Goal: Task Accomplishment & Management: Manage account settings

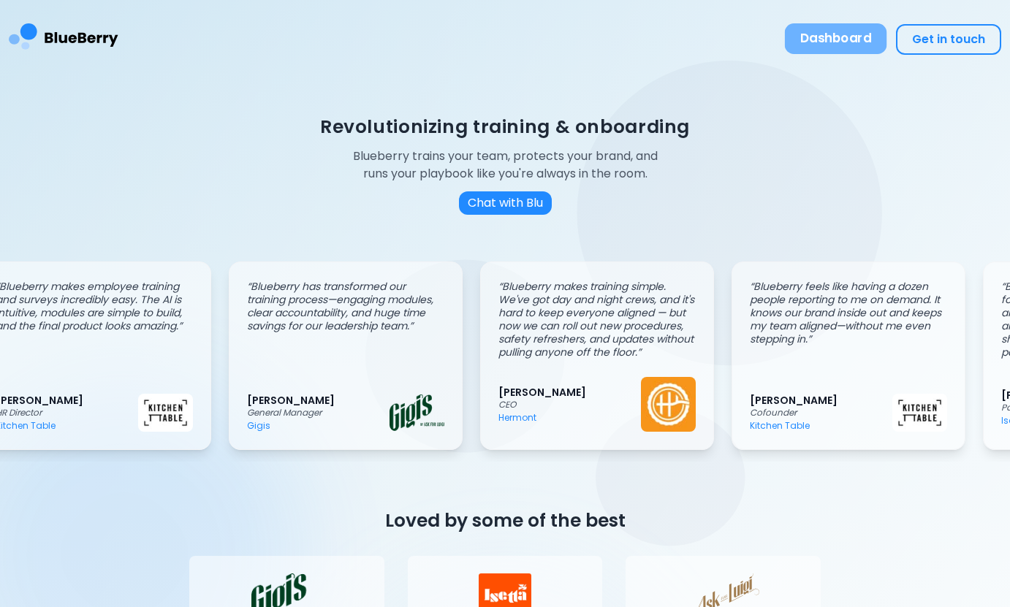
scroll to position [0, 37]
click at [849, 25] on button "Dashboard" at bounding box center [836, 38] width 102 height 31
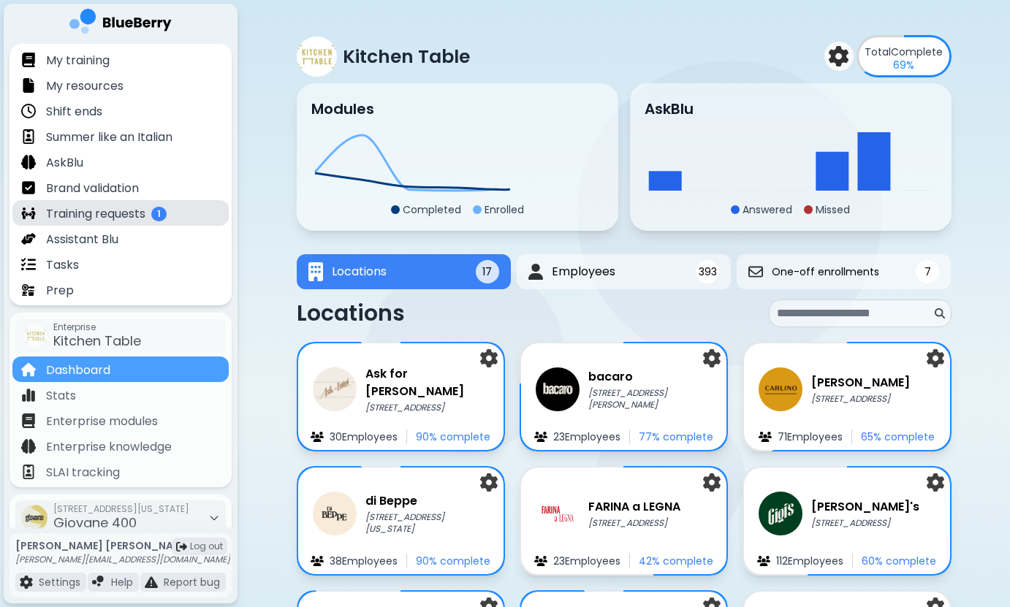
click at [98, 219] on p "Training requests" at bounding box center [95, 214] width 99 height 18
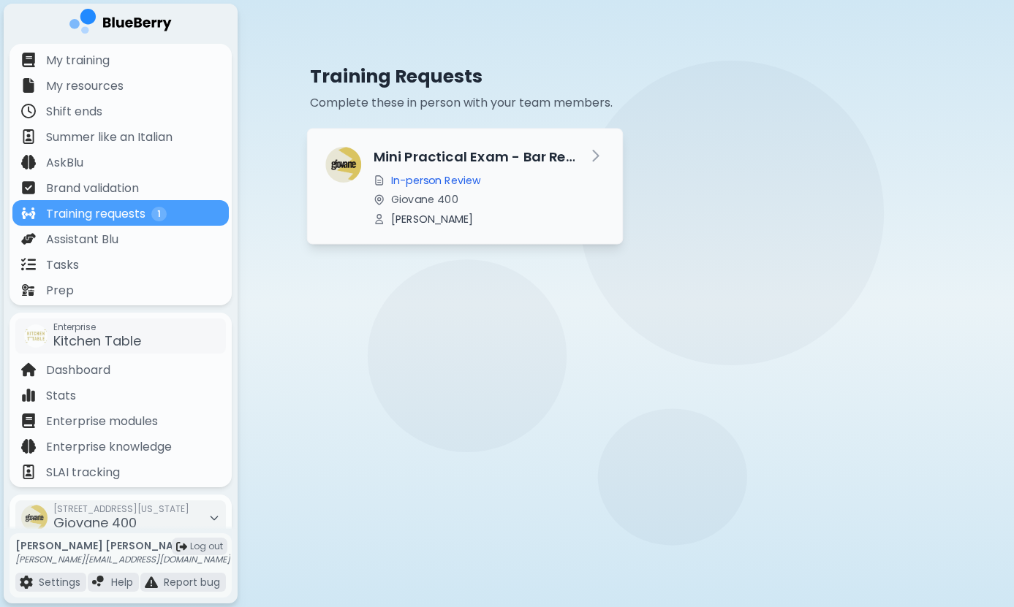
click at [596, 153] on icon at bounding box center [595, 156] width 5 height 10
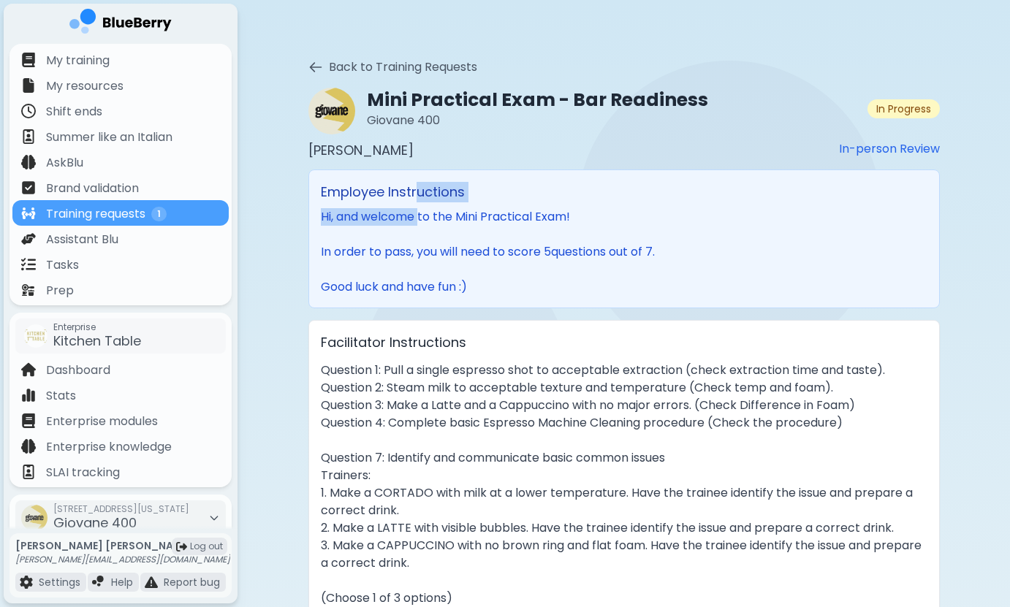
drag, startPoint x: 417, startPoint y: 196, endPoint x: 425, endPoint y: 257, distance: 61.1
click at [423, 251] on div "Employee Instructions Hi, and welcome to the Mini Practical Exam! In order to p…" at bounding box center [623, 239] width 631 height 139
click at [425, 257] on p "Hi, and welcome to the Mini Practical Exam! In order to pass, you will need to …" at bounding box center [624, 252] width 607 height 88
drag, startPoint x: 402, startPoint y: 220, endPoint x: 409, endPoint y: 249, distance: 29.3
click at [407, 238] on p "Hi, and welcome to the Mini Practical Exam! In order to pass, you will need to …" at bounding box center [624, 252] width 607 height 88
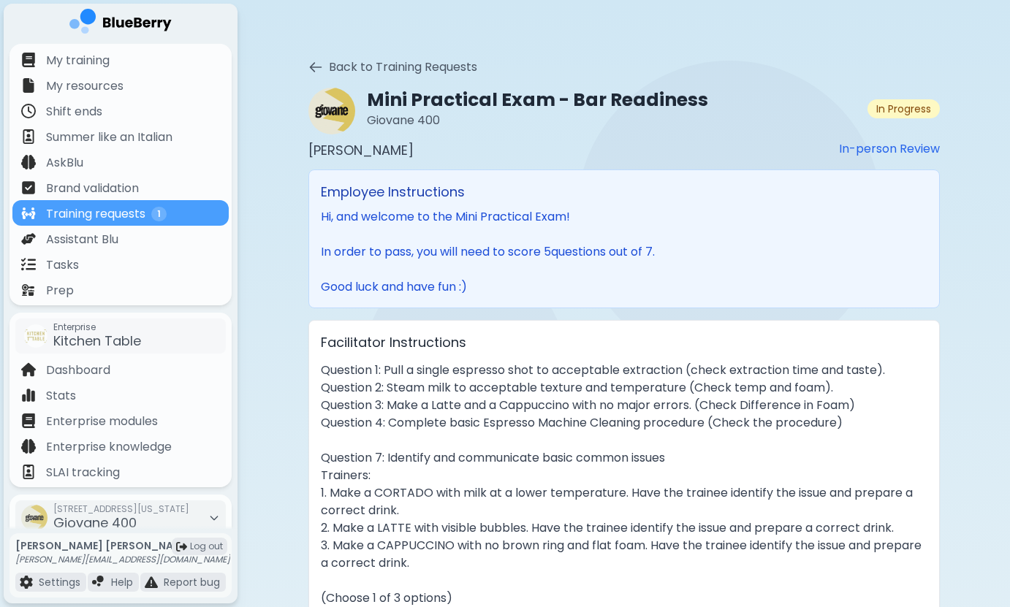
click at [409, 251] on p "Hi, and welcome to the Mini Practical Exam! In order to pass, you will need to …" at bounding box center [624, 252] width 607 height 88
drag, startPoint x: 388, startPoint y: 219, endPoint x: 395, endPoint y: 273, distance: 55.2
click at [395, 270] on p "Hi, and welcome to the Mini Practical Exam! In order to pass, you will need to …" at bounding box center [624, 252] width 607 height 88
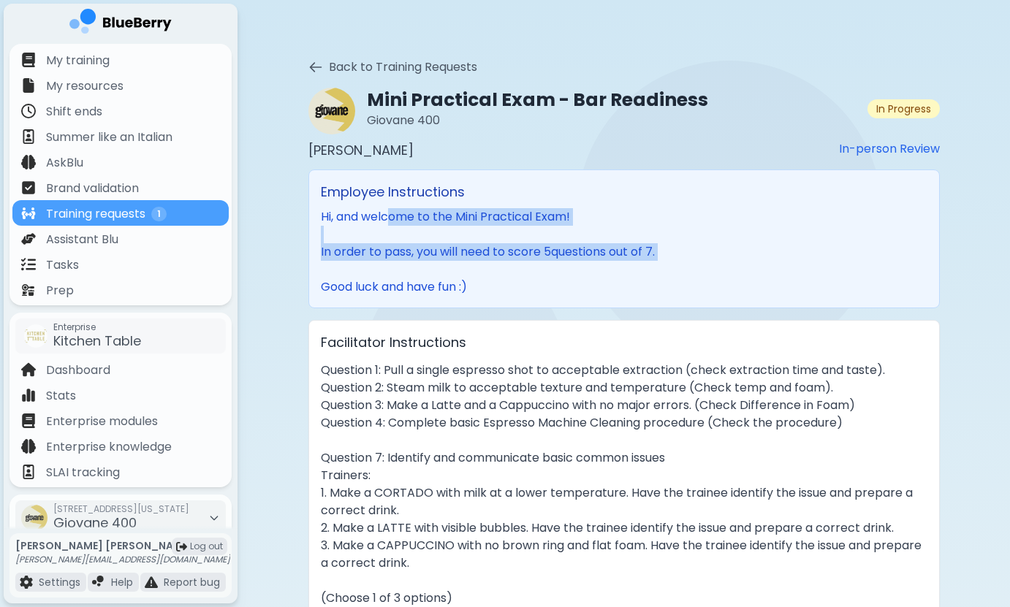
click at [395, 273] on p "Hi, and welcome to the Mini Practical Exam! In order to pass, you will need to …" at bounding box center [624, 252] width 607 height 88
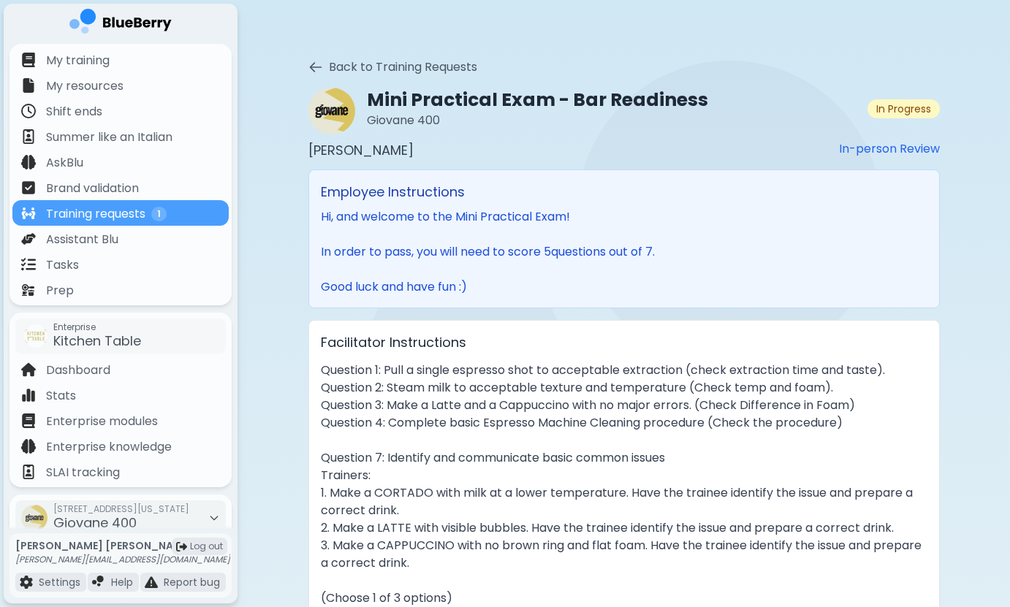
click at [362, 263] on p "Hi, and welcome to the Mini Practical Exam! In order to pass, you will need to …" at bounding box center [624, 252] width 607 height 88
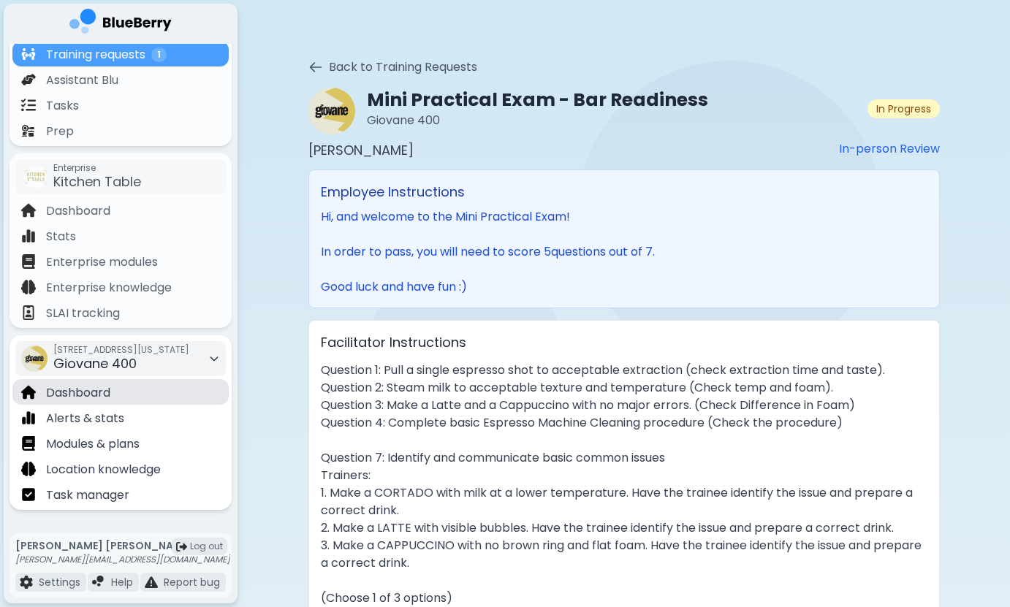
scroll to position [159, 0]
click at [118, 392] on div "Dashboard" at bounding box center [120, 392] width 216 height 26
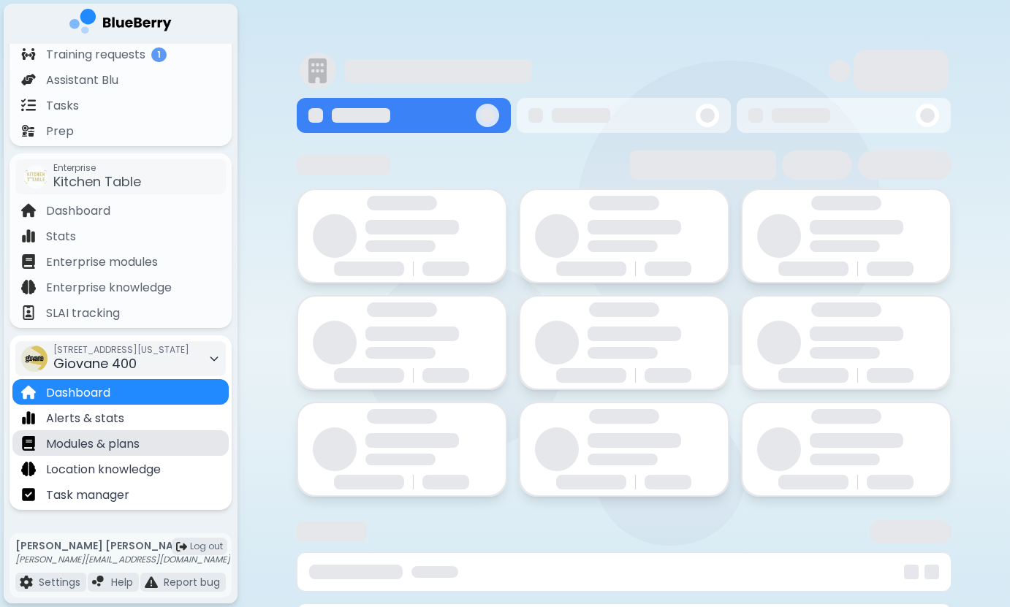
click at [120, 449] on p "Modules & plans" at bounding box center [93, 445] width 94 height 18
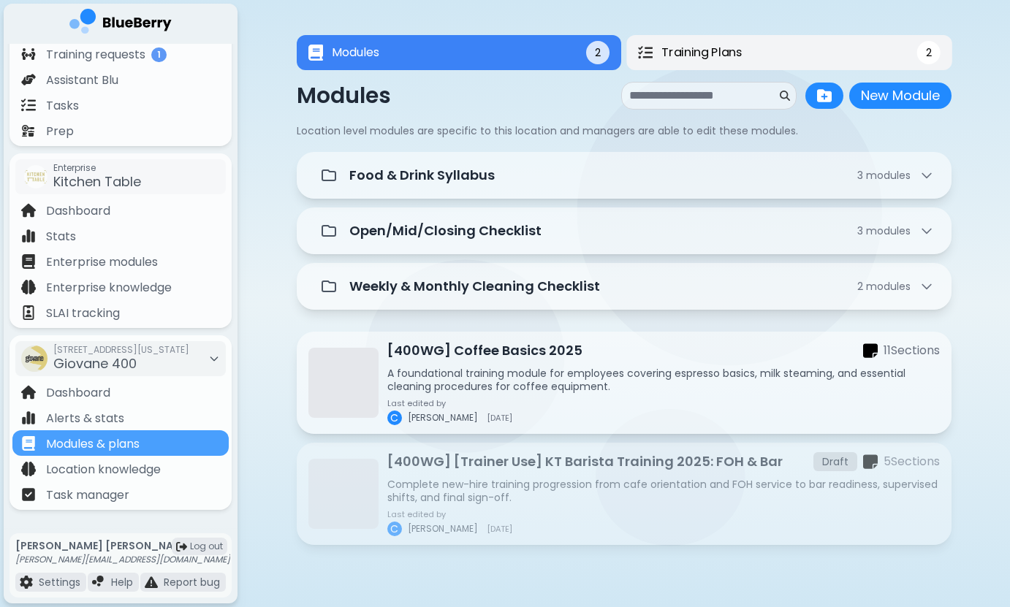
click at [843, 55] on button "Training Plans 2" at bounding box center [789, 52] width 326 height 35
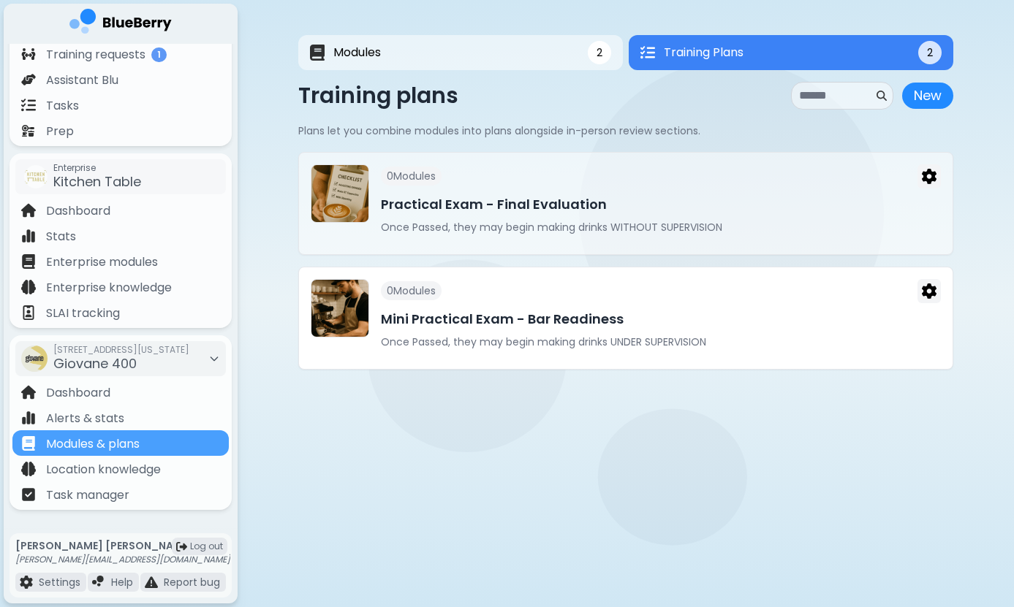
click at [597, 311] on h3 "Mini Practical Exam - Bar Readiness" at bounding box center [661, 319] width 560 height 20
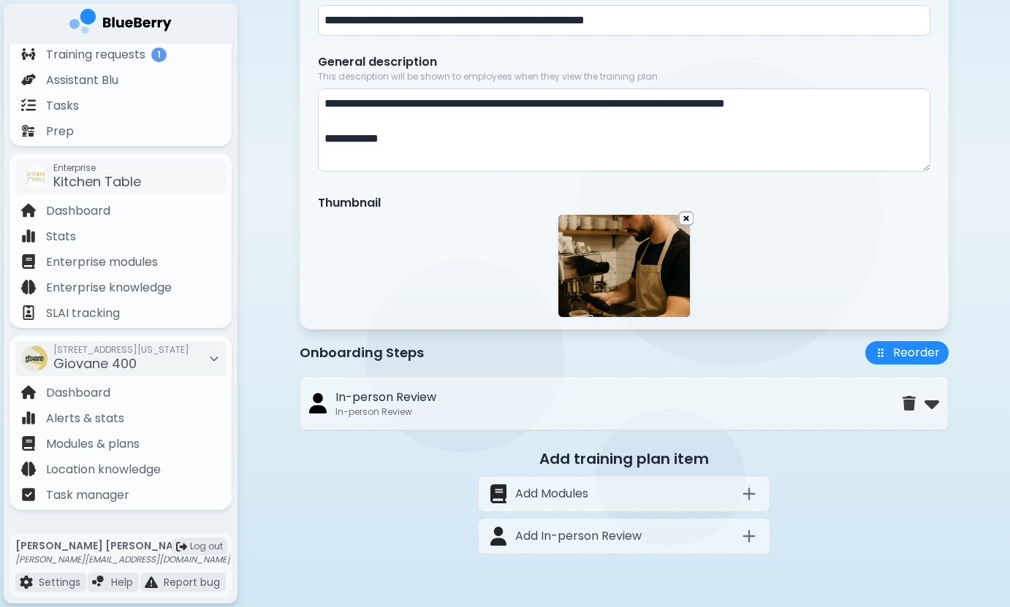
scroll to position [234, 0]
click at [940, 398] on div "In-person Review In-person Review" at bounding box center [624, 403] width 649 height 54
click at [934, 402] on img at bounding box center [932, 403] width 15 height 23
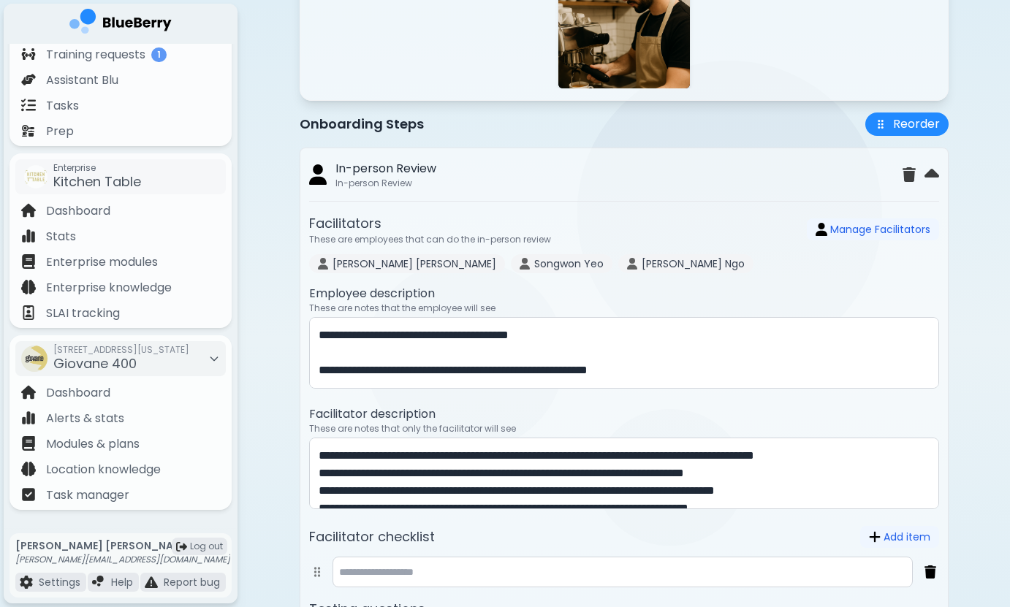
scroll to position [517, 0]
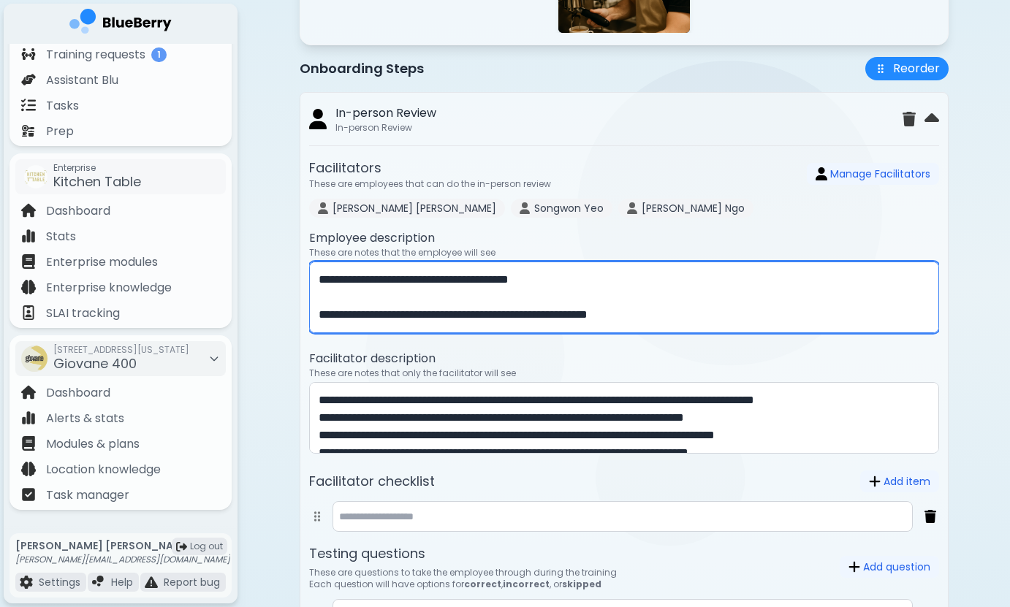
click at [553, 316] on textarea "**********" at bounding box center [624, 298] width 630 height 72
click at [670, 314] on textarea "**********" at bounding box center [624, 298] width 630 height 72
type textarea "**********"
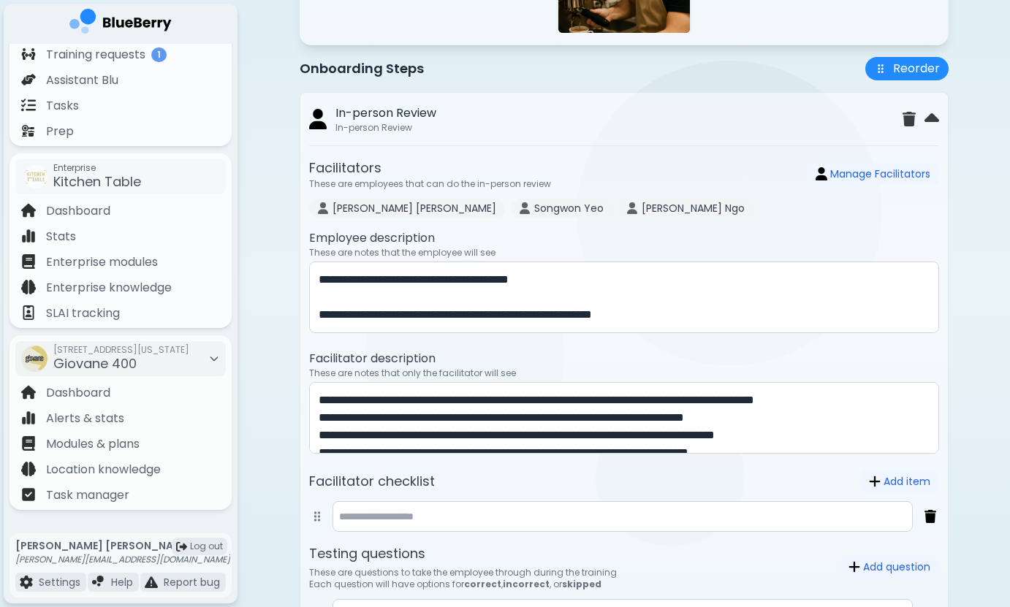
click at [661, 247] on label "Employee description" at bounding box center [624, 238] width 630 height 18
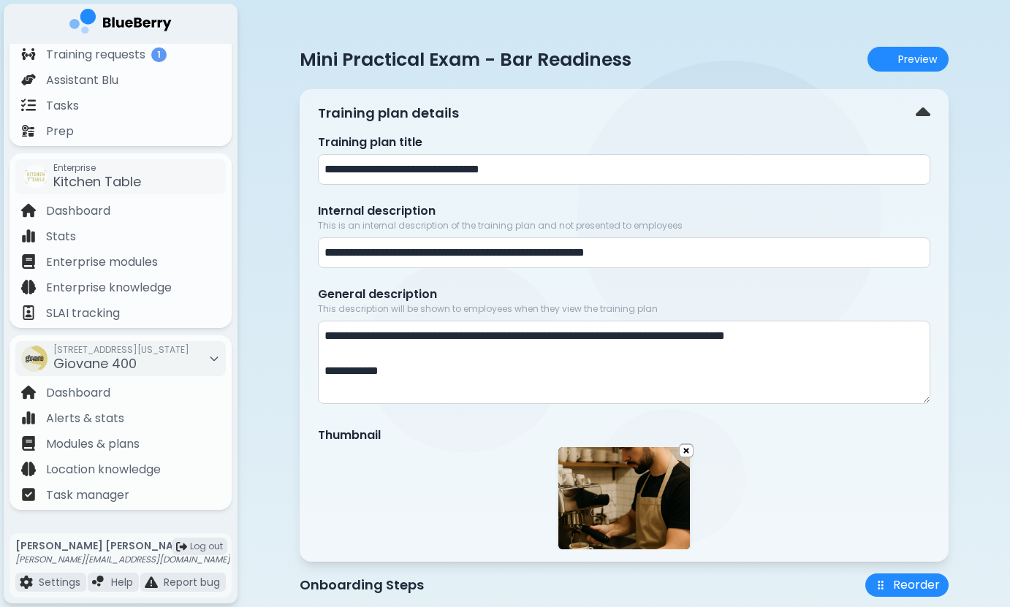
scroll to position [0, 0]
click at [142, 56] on p "Training requests" at bounding box center [95, 55] width 99 height 18
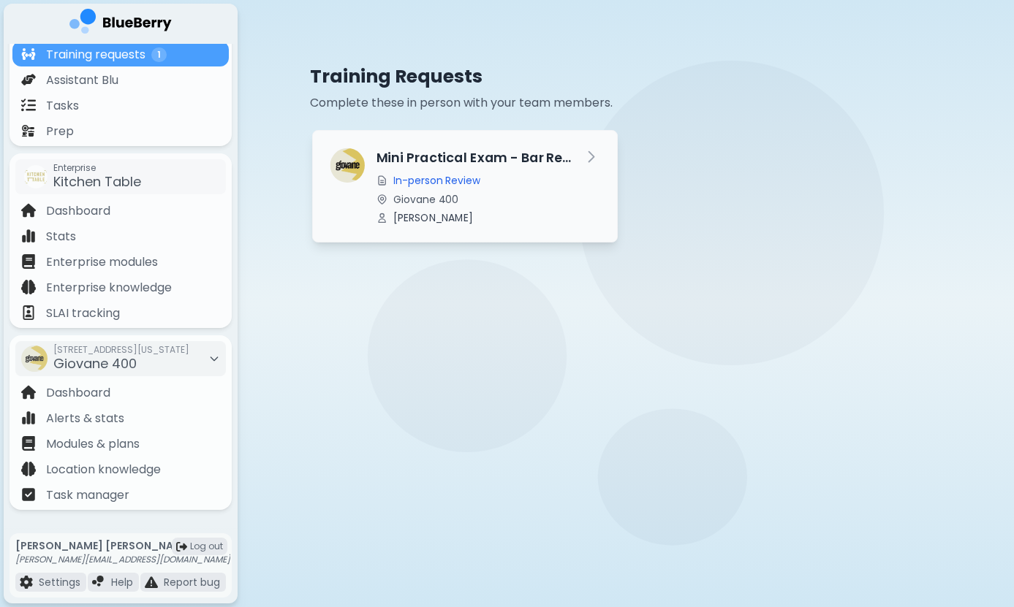
click at [423, 238] on div "Mini Practical Exam - Bar Readiness In-person Review Giovane 400 [PERSON_NAME]" at bounding box center [465, 186] width 306 height 113
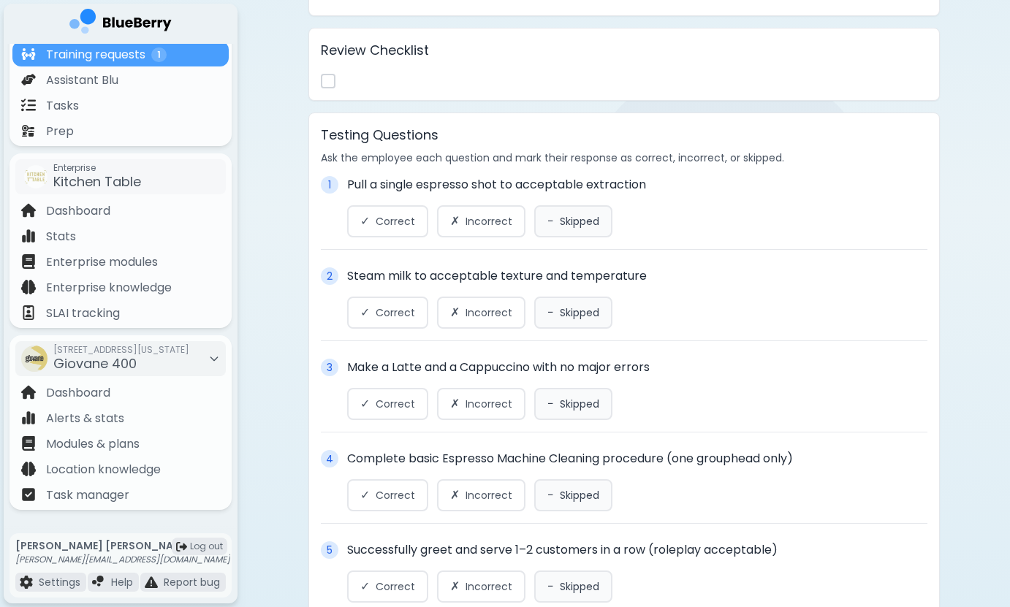
scroll to position [765, 0]
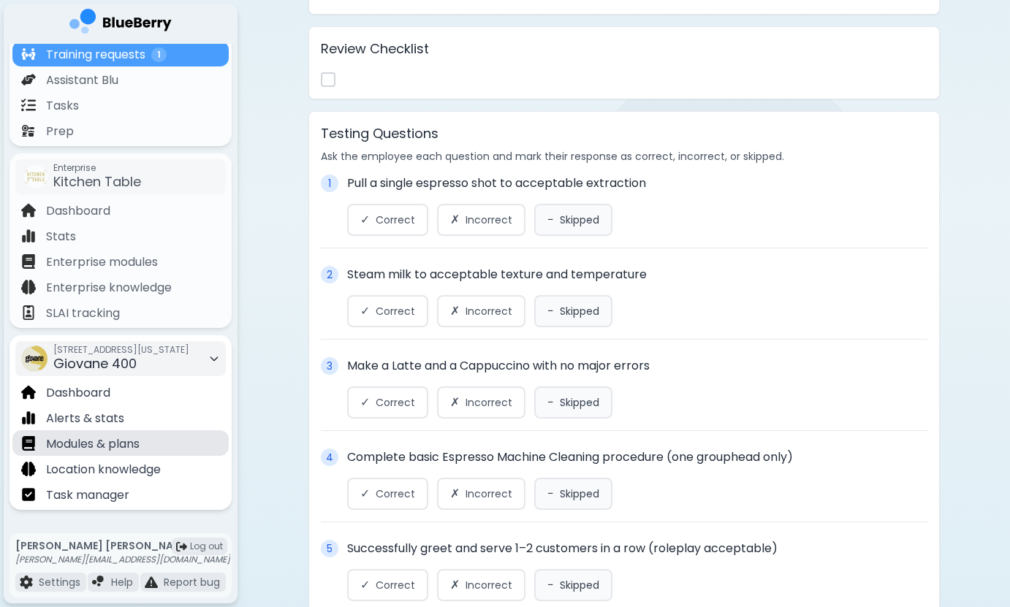
click at [116, 441] on p "Modules & plans" at bounding box center [93, 445] width 94 height 18
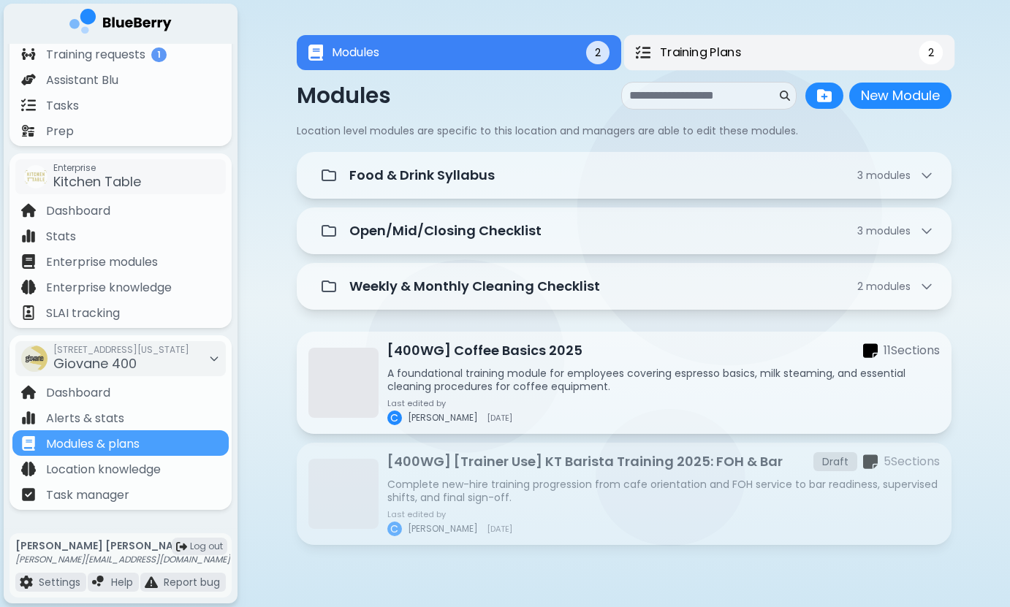
click at [743, 40] on button "Training Plans 2" at bounding box center [788, 53] width 331 height 36
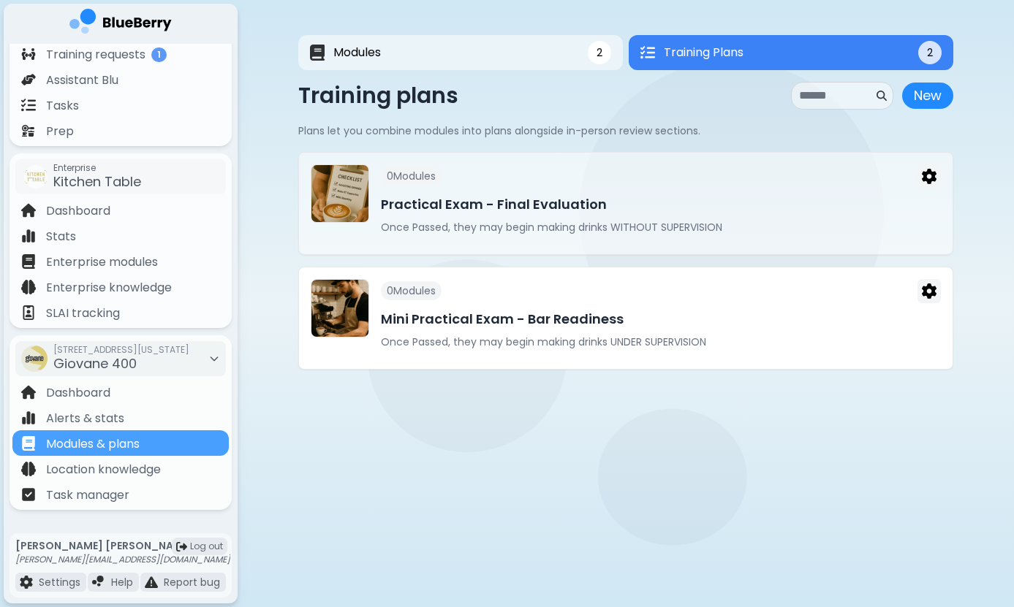
click at [531, 304] on div "0 Module s Mini Practical Exam - Bar Readiness Once Passed, they may begin maki…" at bounding box center [661, 318] width 560 height 78
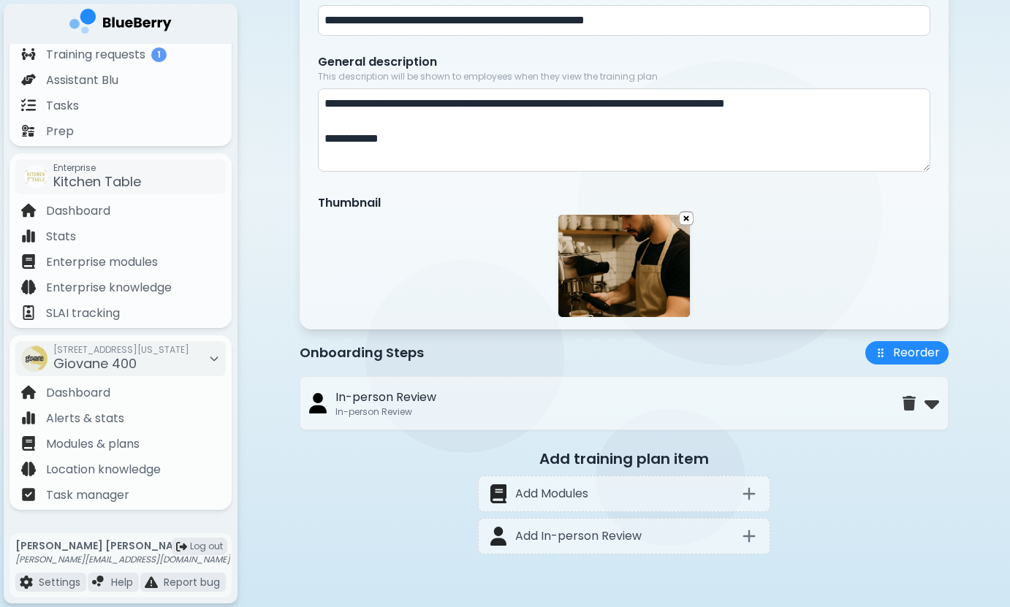
scroll to position [234, 0]
click at [931, 401] on img at bounding box center [932, 403] width 15 height 23
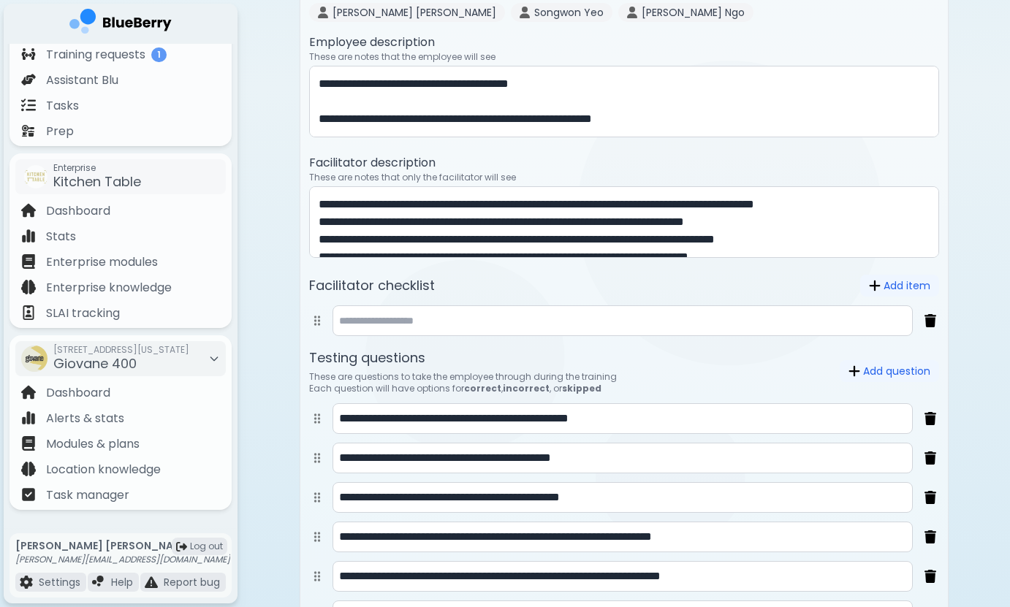
scroll to position [716, 0]
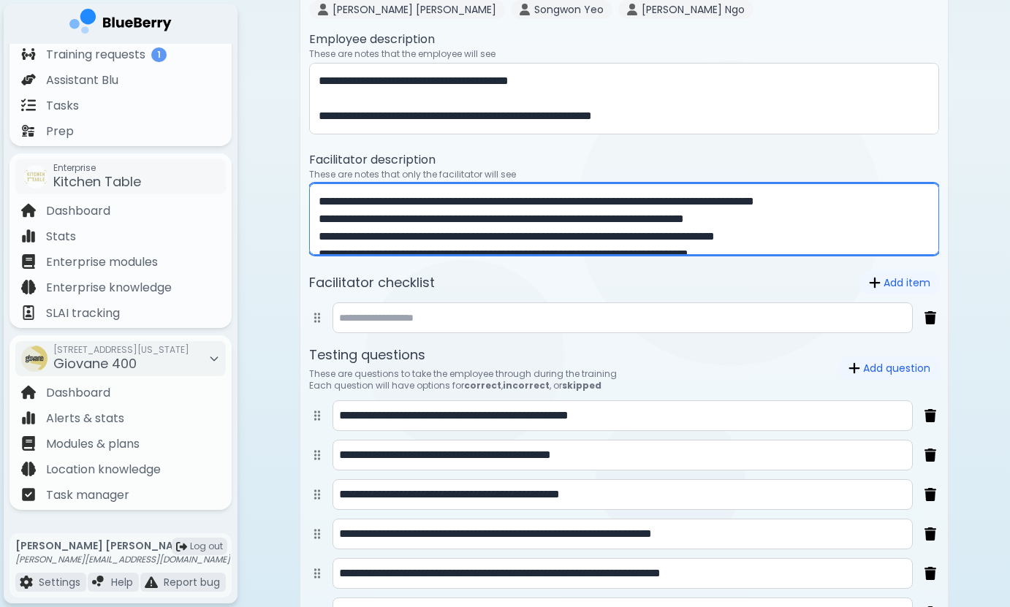
click at [462, 202] on textarea "**********" at bounding box center [624, 219] width 630 height 72
click at [502, 218] on textarea "**********" at bounding box center [624, 219] width 630 height 72
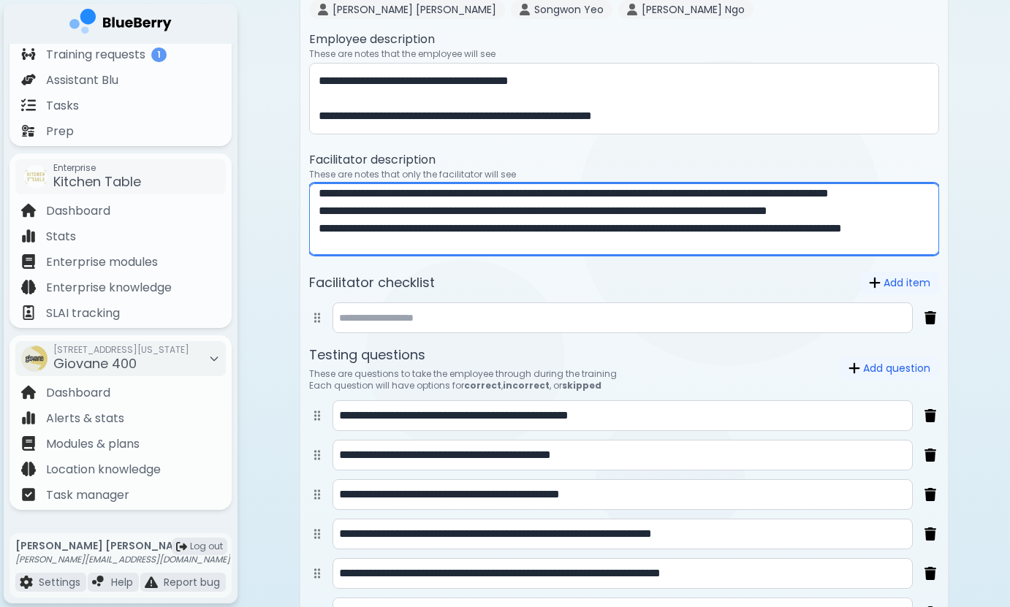
scroll to position [134, 0]
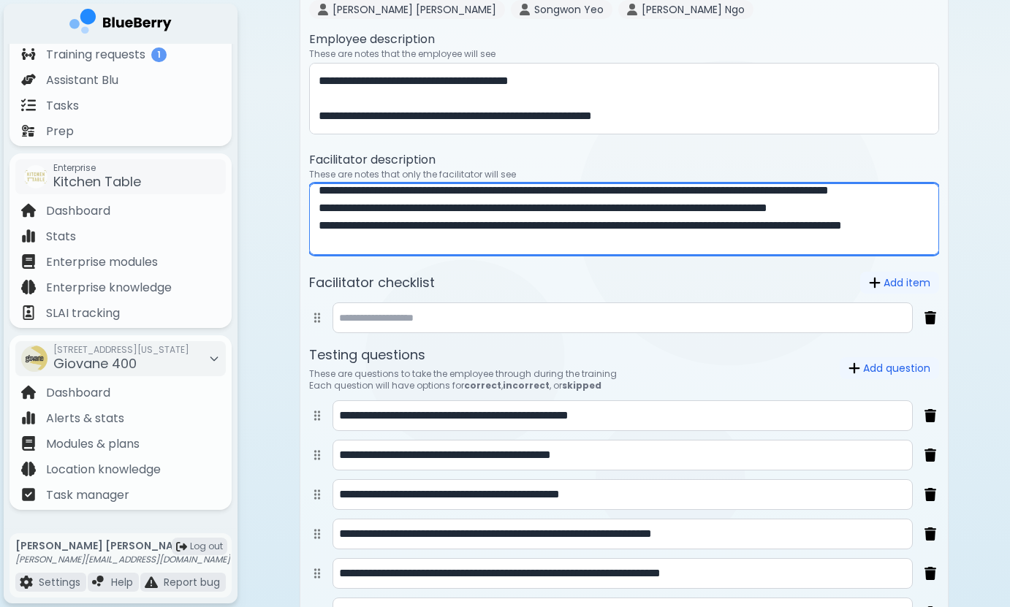
type textarea "**********"
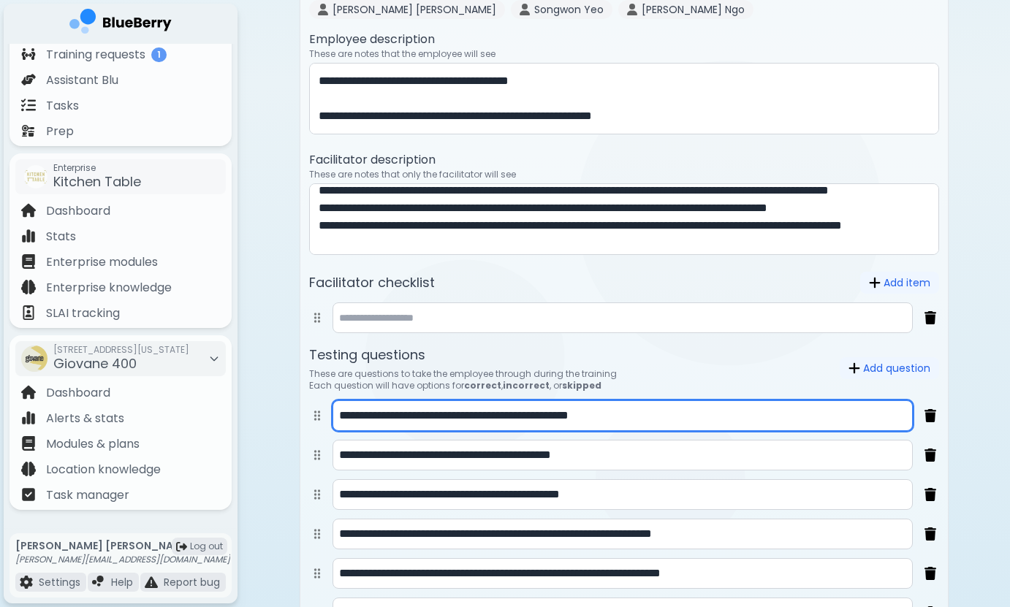
click at [416, 417] on input "**********" at bounding box center [623, 416] width 580 height 31
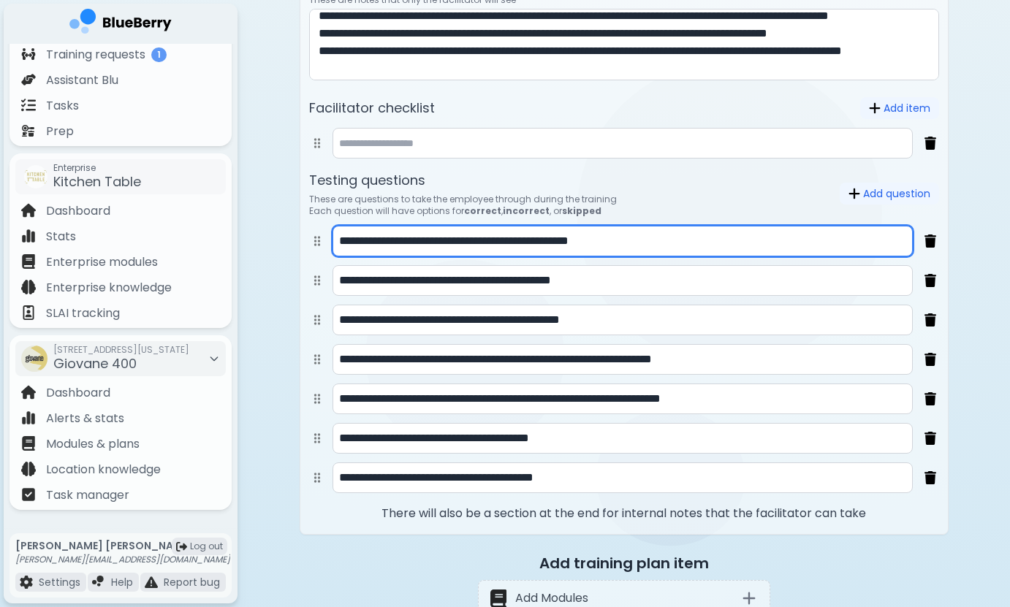
scroll to position [931, 0]
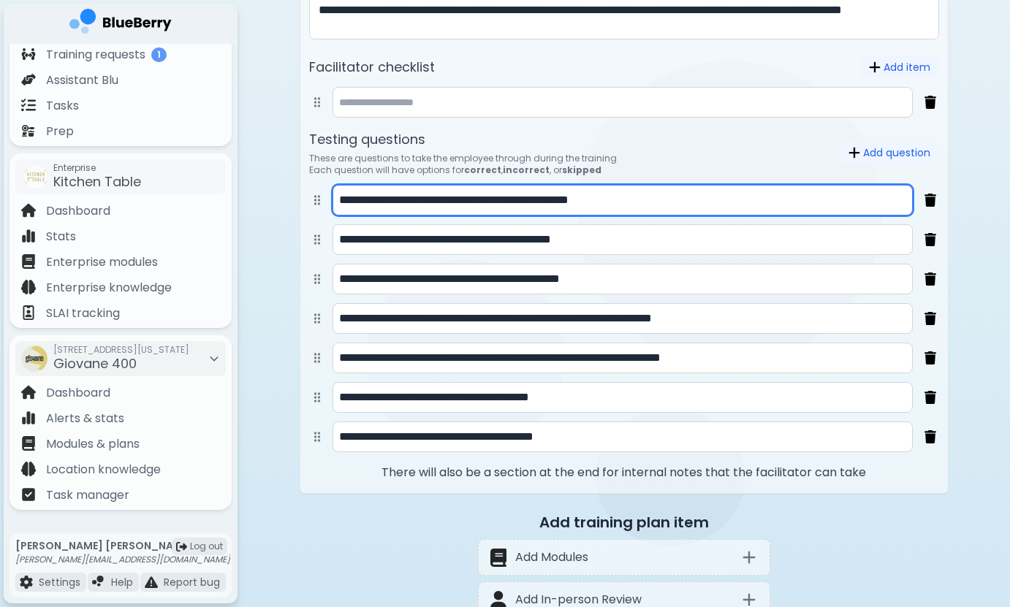
type input "**********"
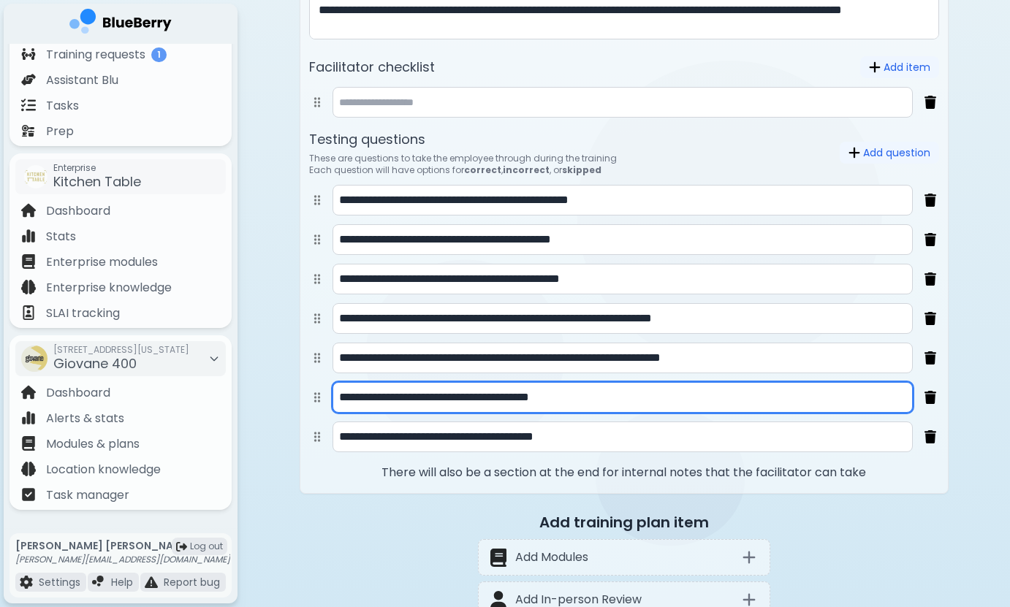
click at [565, 401] on input "**********" at bounding box center [623, 397] width 580 height 31
click at [519, 403] on input "**********" at bounding box center [623, 397] width 580 height 31
type input "**********"
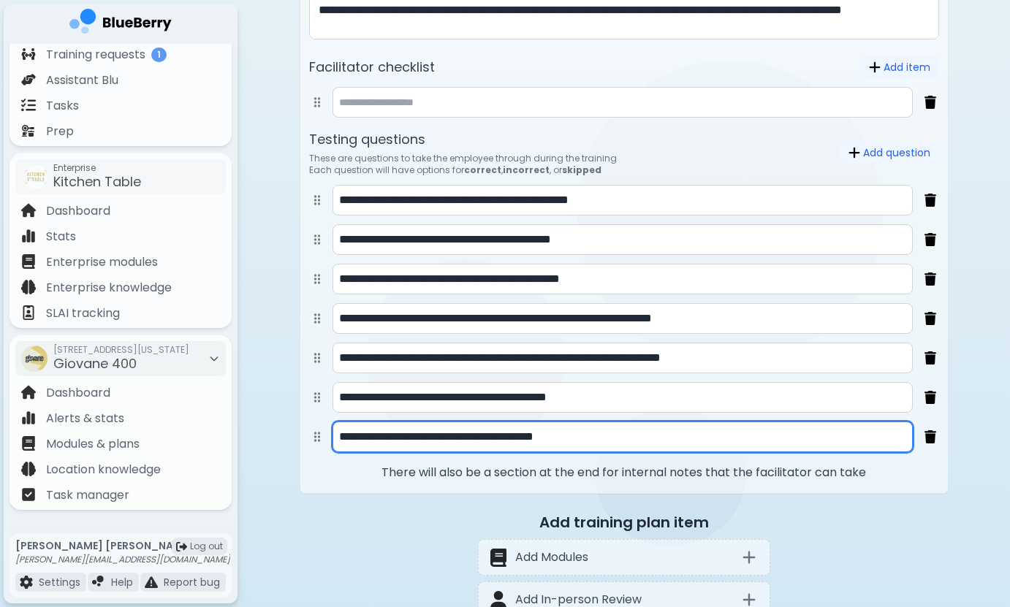
click at [628, 448] on input "**********" at bounding box center [623, 437] width 580 height 31
click at [592, 443] on input "**********" at bounding box center [623, 437] width 580 height 31
click at [672, 446] on input "**********" at bounding box center [623, 437] width 580 height 31
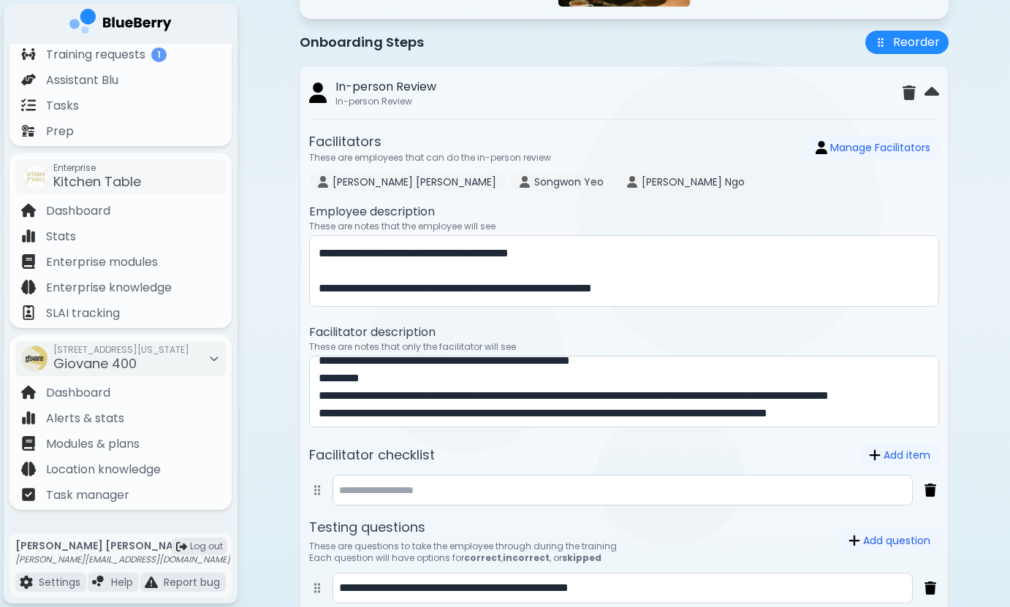
scroll to position [99, 0]
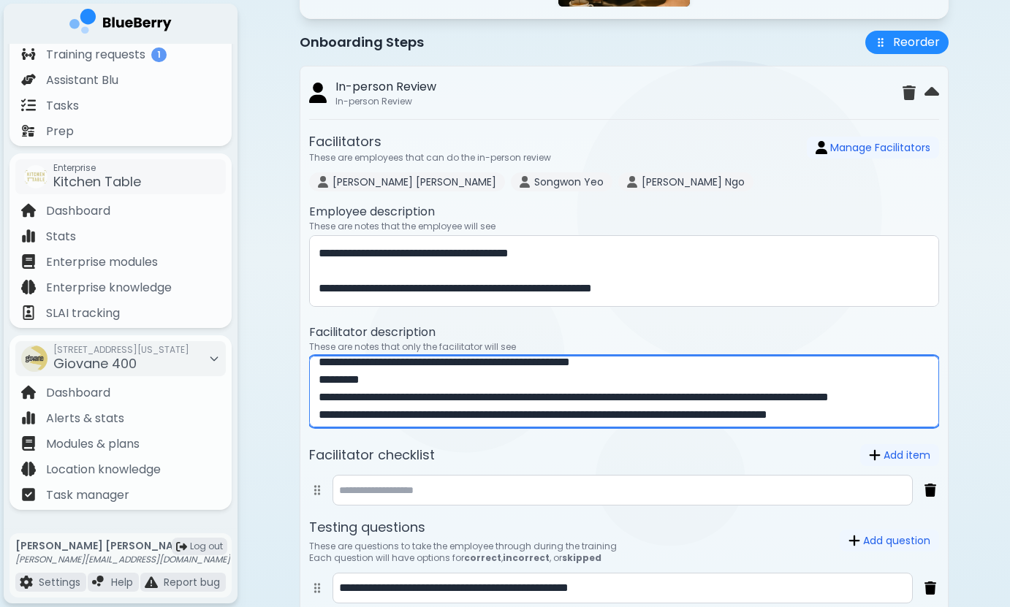
click at [699, 366] on textarea "**********" at bounding box center [624, 392] width 630 height 72
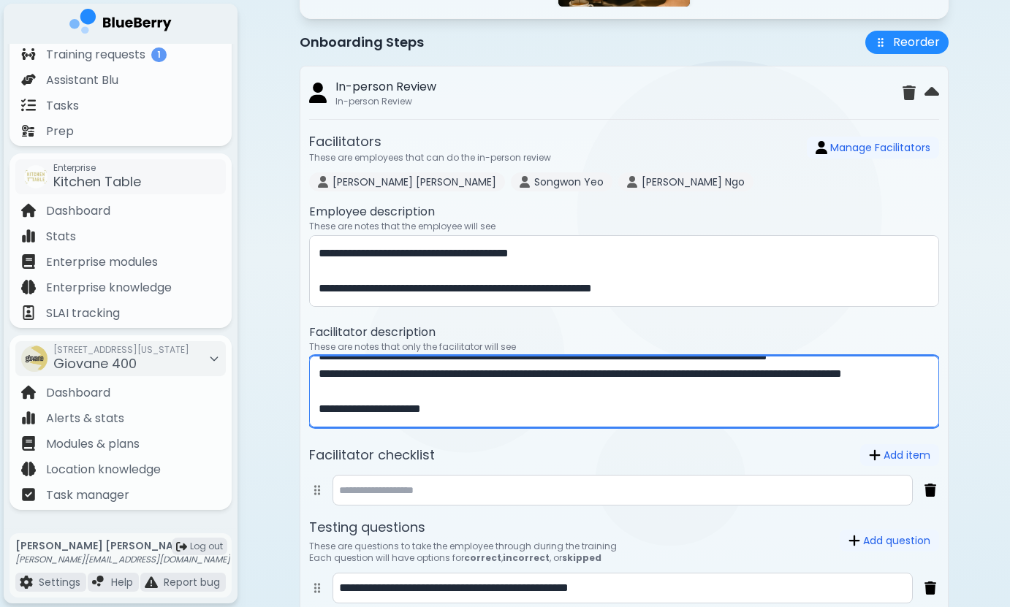
scroll to position [193, 0]
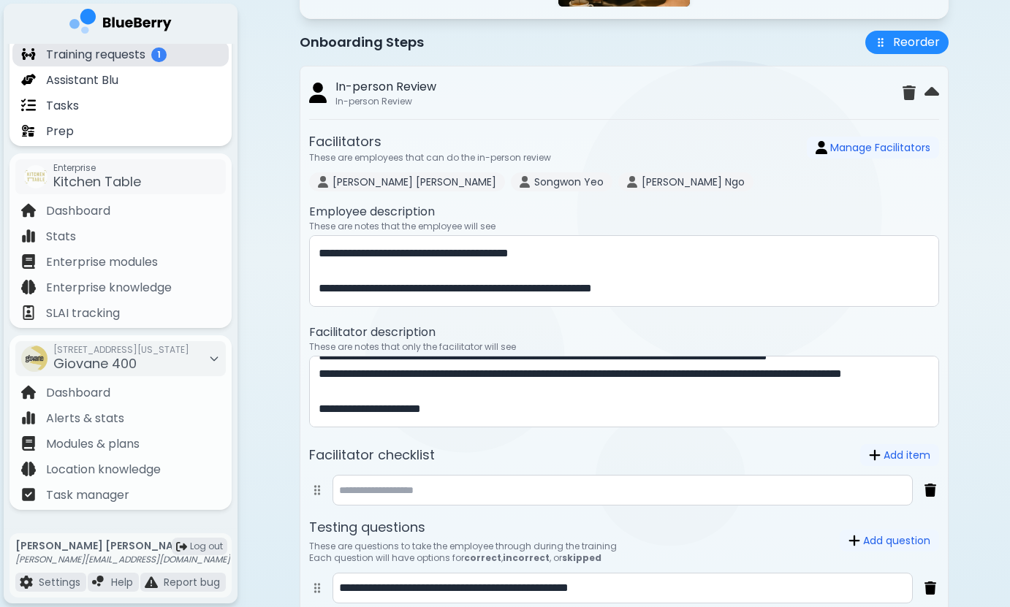
click at [178, 54] on div "Training requests 1" at bounding box center [120, 54] width 216 height 26
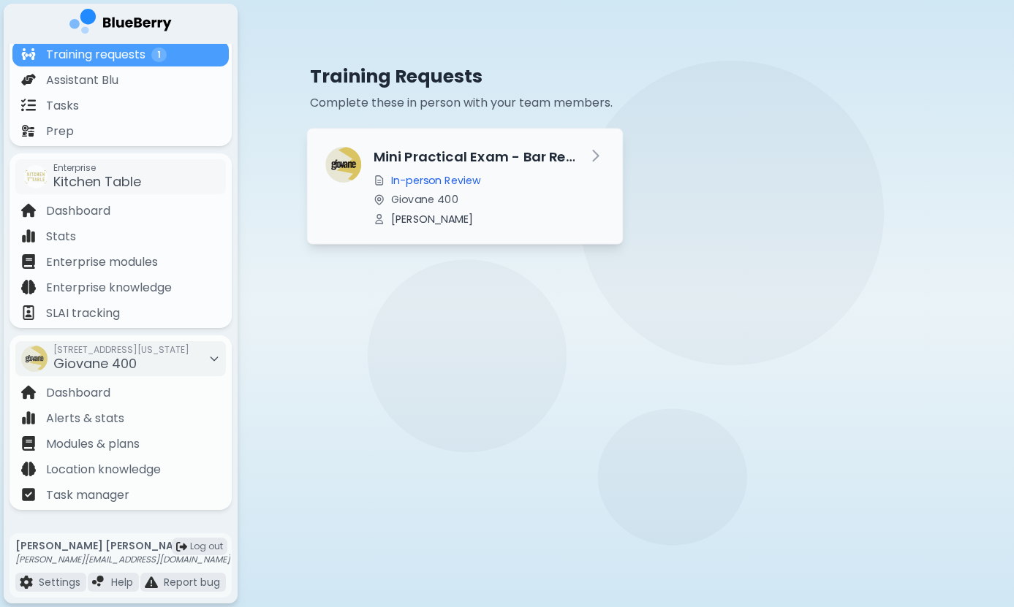
click at [584, 162] on div "Mini Practical Exam - Bar Readiness In-person Review Giovane 400 [PERSON_NAME]" at bounding box center [464, 186] width 278 height 79
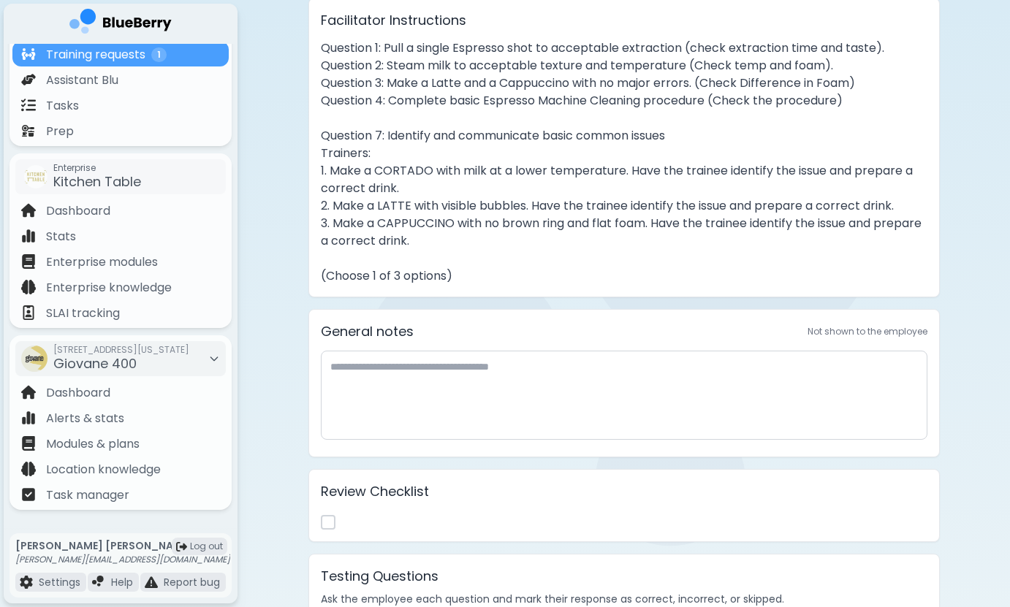
scroll to position [329, 0]
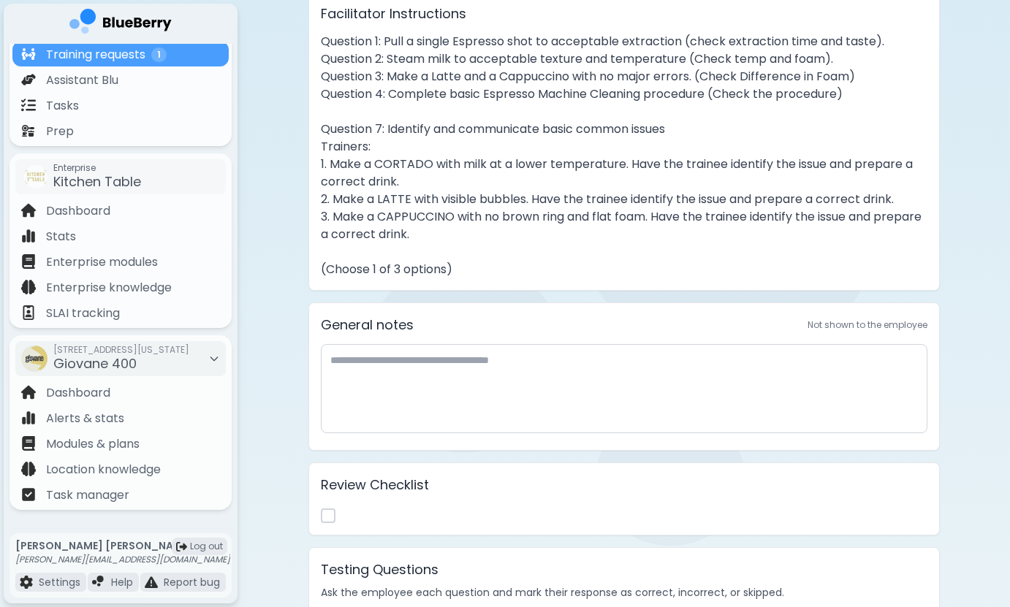
drag, startPoint x: 562, startPoint y: 219, endPoint x: 678, endPoint y: 219, distance: 116.2
click at [675, 219] on p "Question 1: Pull a single Espresso shot to acceptable extraction (check extract…" at bounding box center [624, 156] width 607 height 246
click at [678, 219] on p "Question 1: Pull a single Espresso shot to acceptable extraction (check extract…" at bounding box center [624, 156] width 607 height 246
drag, startPoint x: 610, startPoint y: 213, endPoint x: 639, endPoint y: 219, distance: 29.8
click at [636, 215] on p "Question 1: Pull a single Espresso shot to acceptable extraction (check extract…" at bounding box center [624, 156] width 607 height 246
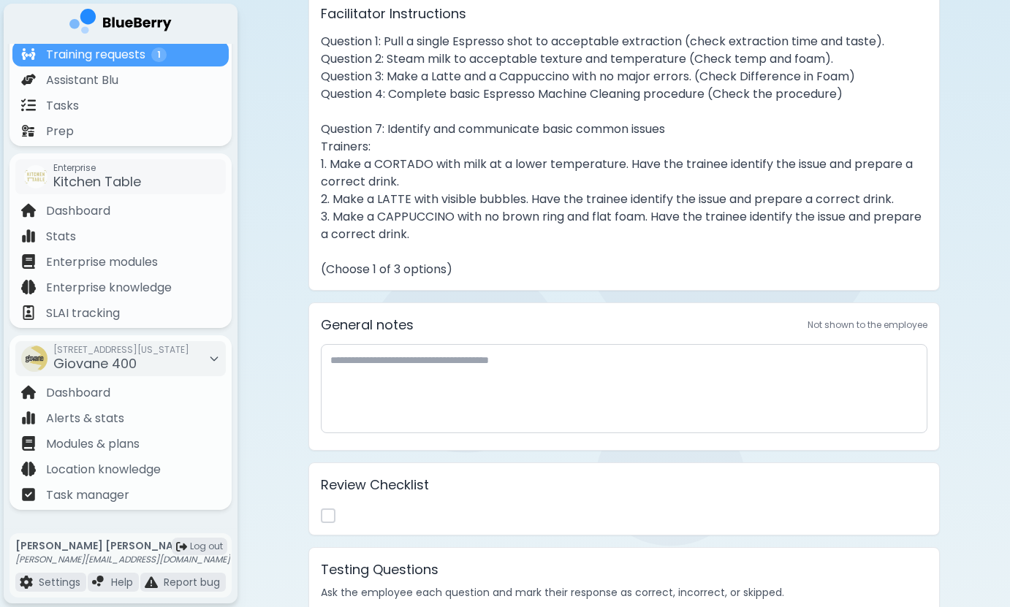
click at [639, 219] on p "Question 1: Pull a single Espresso shot to acceptable extraction (check extract…" at bounding box center [624, 156] width 607 height 246
drag, startPoint x: 579, startPoint y: 213, endPoint x: 590, endPoint y: 220, distance: 13.2
click at [590, 219] on p "Question 1: Pull a single Espresso shot to acceptable extraction (check extract…" at bounding box center [624, 156] width 607 height 246
click at [590, 220] on p "Question 1: Pull a single Espresso shot to acceptable extraction (check extract…" at bounding box center [624, 156] width 607 height 246
drag, startPoint x: 456, startPoint y: 203, endPoint x: 542, endPoint y: 206, distance: 85.6
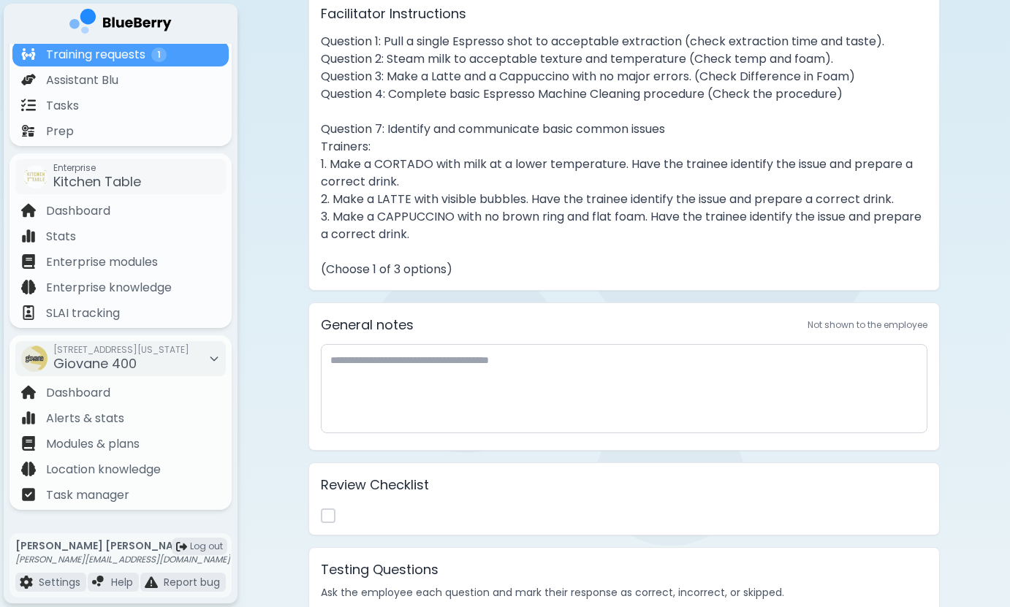
click at [540, 205] on p "Question 1: Pull a single Espresso shot to acceptable extraction (check extract…" at bounding box center [624, 156] width 607 height 246
click at [542, 206] on p "Question 1: Pull a single Espresso shot to acceptable extraction (check extract…" at bounding box center [624, 156] width 607 height 246
drag, startPoint x: 463, startPoint y: 186, endPoint x: 494, endPoint y: 216, distance: 42.4
click at [494, 216] on p "Question 1: Pull a single Espresso shot to acceptable extraction (check extract…" at bounding box center [624, 156] width 607 height 246
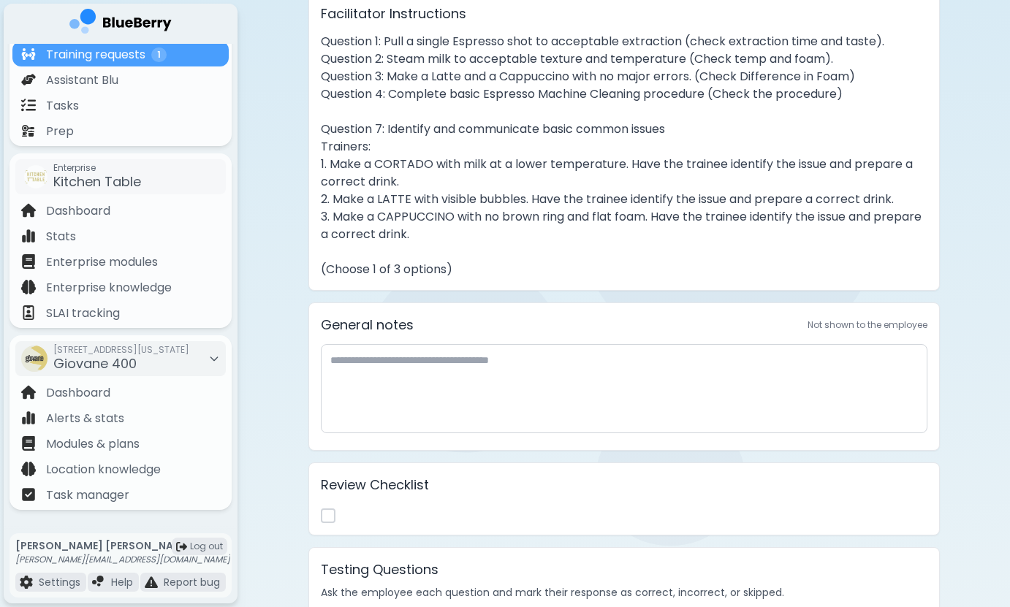
drag, startPoint x: 442, startPoint y: 214, endPoint x: 554, endPoint y: 216, distance: 111.8
click at [554, 216] on p "Question 1: Pull a single Espresso shot to acceptable extraction (check extract…" at bounding box center [624, 156] width 607 height 246
drag, startPoint x: 552, startPoint y: 215, endPoint x: 625, endPoint y: 216, distance: 73.1
click at [625, 216] on p "Question 1: Pull a single Espresso shot to acceptable extraction (check extract…" at bounding box center [624, 156] width 607 height 246
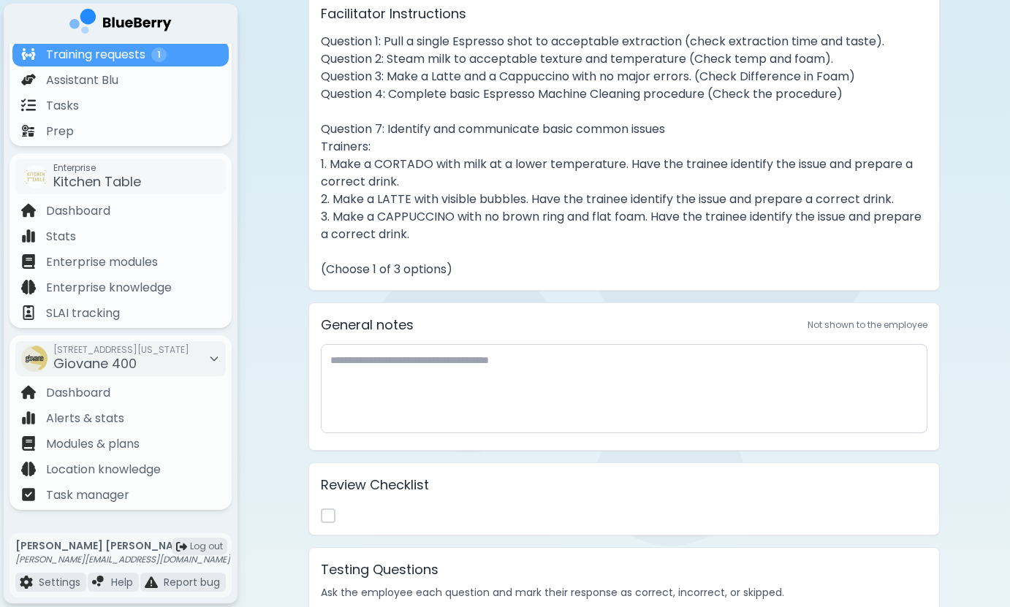
click at [625, 216] on p "Question 1: Pull a single Espresso shot to acceptable extraction (check extract…" at bounding box center [624, 156] width 607 height 246
drag, startPoint x: 479, startPoint y: 207, endPoint x: 519, endPoint y: 210, distance: 40.4
click at [519, 210] on p "Question 1: Pull a single Espresso shot to acceptable extraction (check extract…" at bounding box center [624, 156] width 607 height 246
click at [520, 210] on p "Question 1: Pull a single Espresso shot to acceptable extraction (check extract…" at bounding box center [624, 156] width 607 height 246
drag, startPoint x: 483, startPoint y: 224, endPoint x: 580, endPoint y: 224, distance: 96.5
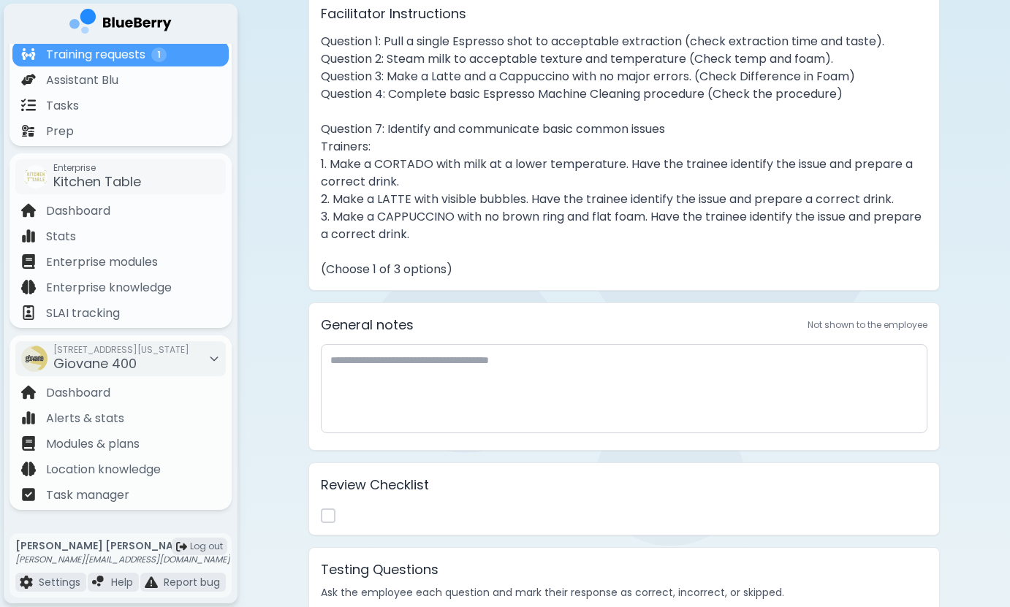
click at [580, 224] on p "Question 1: Pull a single Espresso shot to acceptable extraction (check extract…" at bounding box center [624, 156] width 607 height 246
click at [580, 225] on p "Question 1: Pull a single Espresso shot to acceptable extraction (check extract…" at bounding box center [624, 156] width 607 height 246
drag, startPoint x: 560, startPoint y: 211, endPoint x: 588, endPoint y: 211, distance: 28.5
click at [588, 211] on p "Question 1: Pull a single Espresso shot to acceptable extraction (check extract…" at bounding box center [624, 156] width 607 height 246
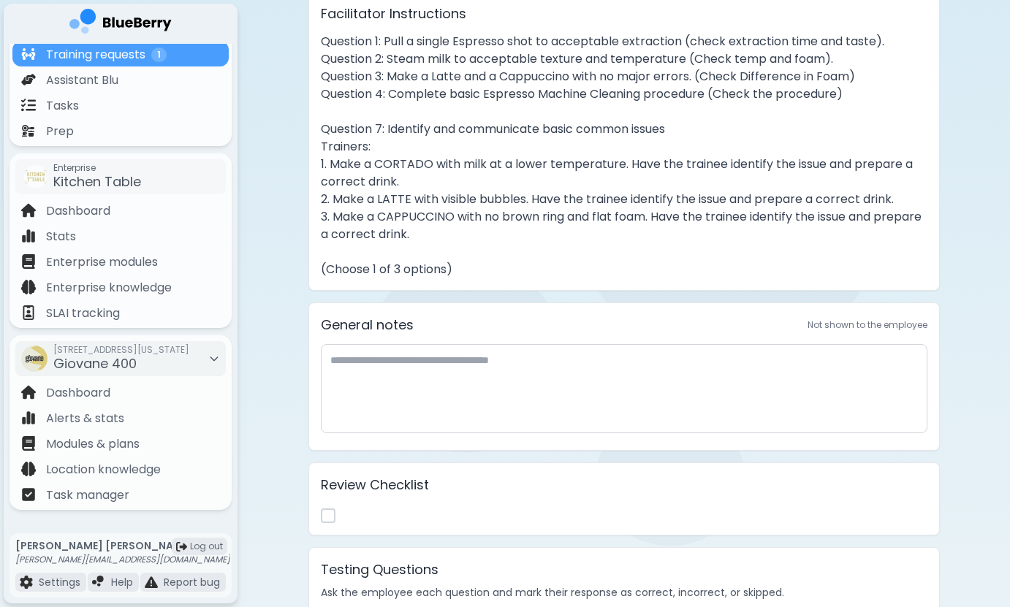
drag, startPoint x: 664, startPoint y: 216, endPoint x: 724, endPoint y: 225, distance: 59.8
click at [722, 224] on p "Question 1: Pull a single Espresso shot to acceptable extraction (check extract…" at bounding box center [624, 156] width 607 height 246
click at [724, 225] on p "Question 1: Pull a single Espresso shot to acceptable extraction (check extract…" at bounding box center [624, 156] width 607 height 246
drag, startPoint x: 719, startPoint y: 208, endPoint x: 724, endPoint y: 238, distance: 31.1
click at [724, 235] on p "Question 1: Pull a single Espresso shot to acceptable extraction (check extract…" at bounding box center [624, 156] width 607 height 246
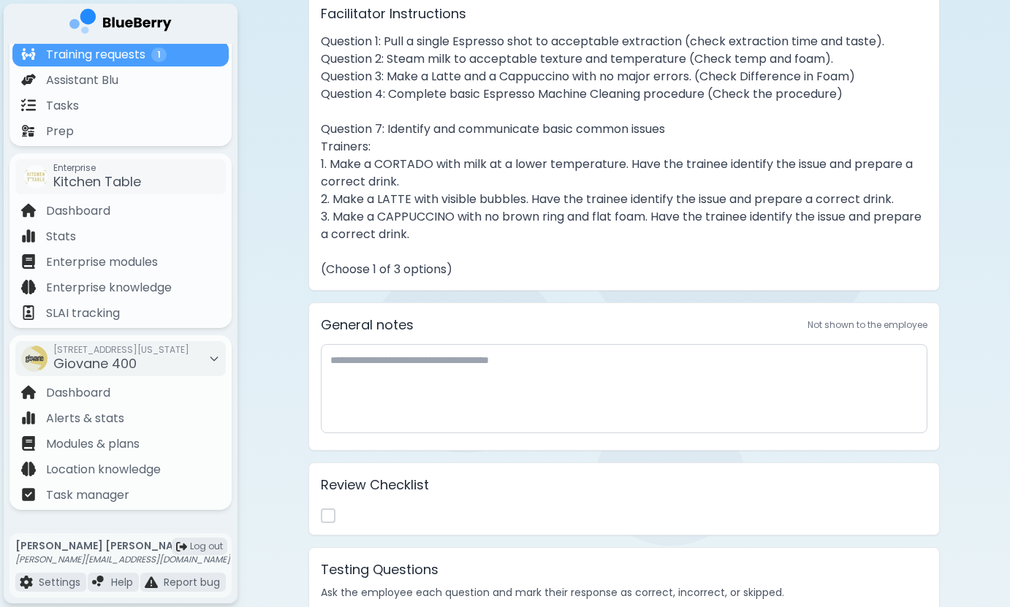
click at [724, 240] on p "Question 1: Pull a single Espresso shot to acceptable extraction (check extract…" at bounding box center [624, 156] width 607 height 246
drag, startPoint x: 441, startPoint y: 205, endPoint x: 461, endPoint y: 236, distance: 36.9
click at [461, 233] on p "Question 1: Pull a single Espresso shot to acceptable extraction (check extract…" at bounding box center [624, 156] width 607 height 246
click at [461, 236] on p "Question 1: Pull a single Espresso shot to acceptable extraction (check extract…" at bounding box center [624, 156] width 607 height 246
click at [364, 229] on p "Question 1: Pull a single Espresso shot to acceptable extraction (check extract…" at bounding box center [624, 156] width 607 height 246
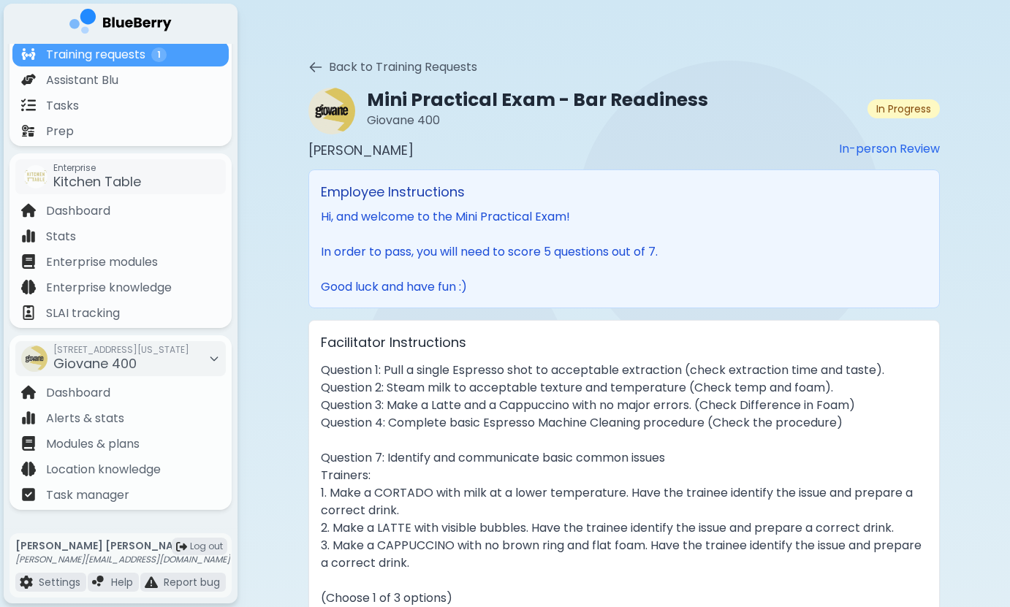
scroll to position [0, 0]
click at [120, 442] on p "Modules & plans" at bounding box center [93, 445] width 94 height 18
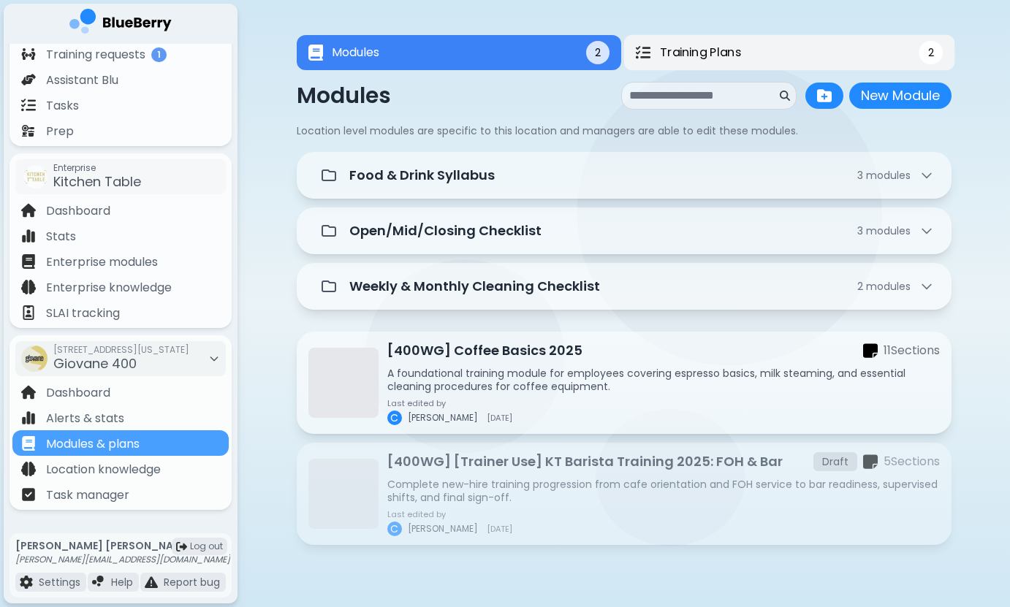
click at [796, 64] on button "Training Plans 2" at bounding box center [788, 53] width 331 height 36
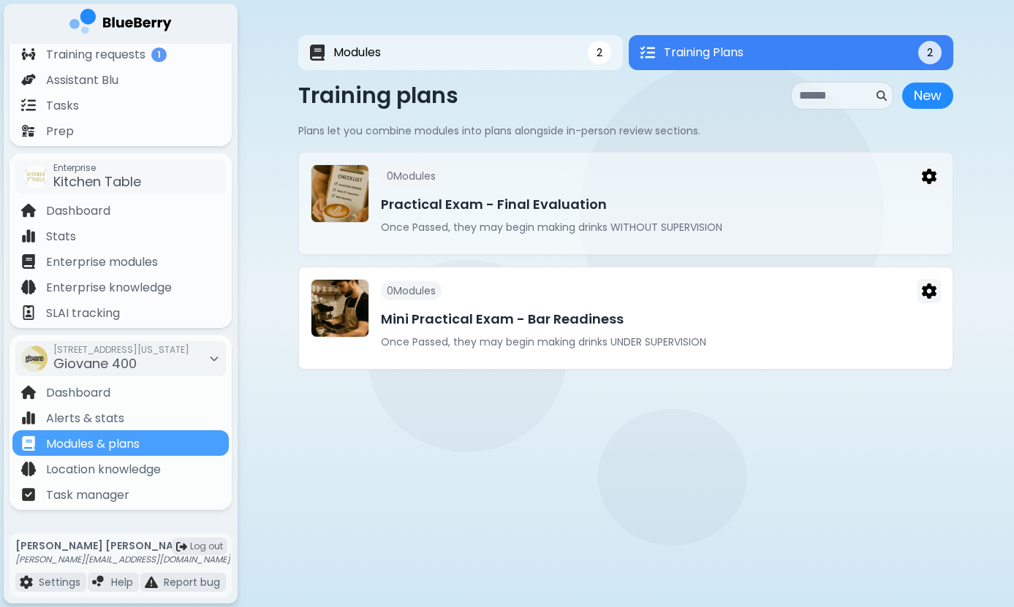
click at [550, 320] on h3 "Mini Practical Exam - Bar Readiness" at bounding box center [661, 319] width 560 height 20
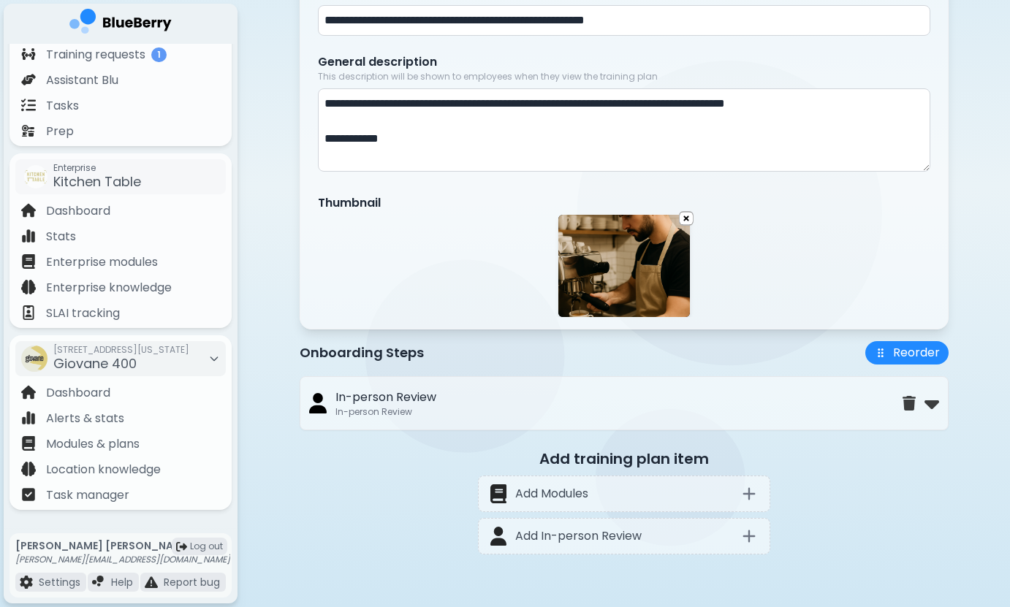
scroll to position [234, 0]
click at [930, 401] on img at bounding box center [932, 403] width 15 height 23
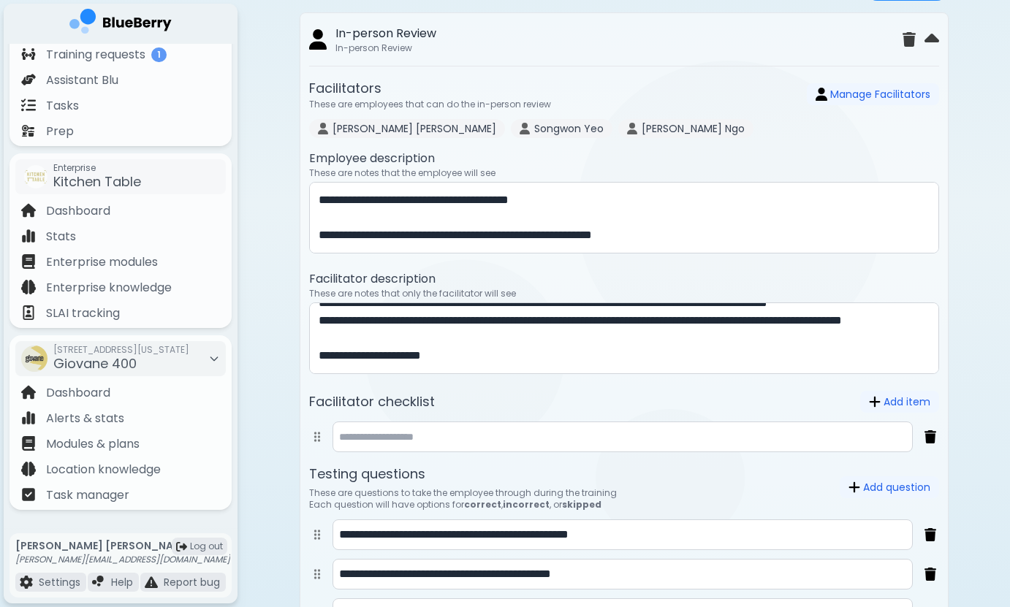
scroll to position [170, 0]
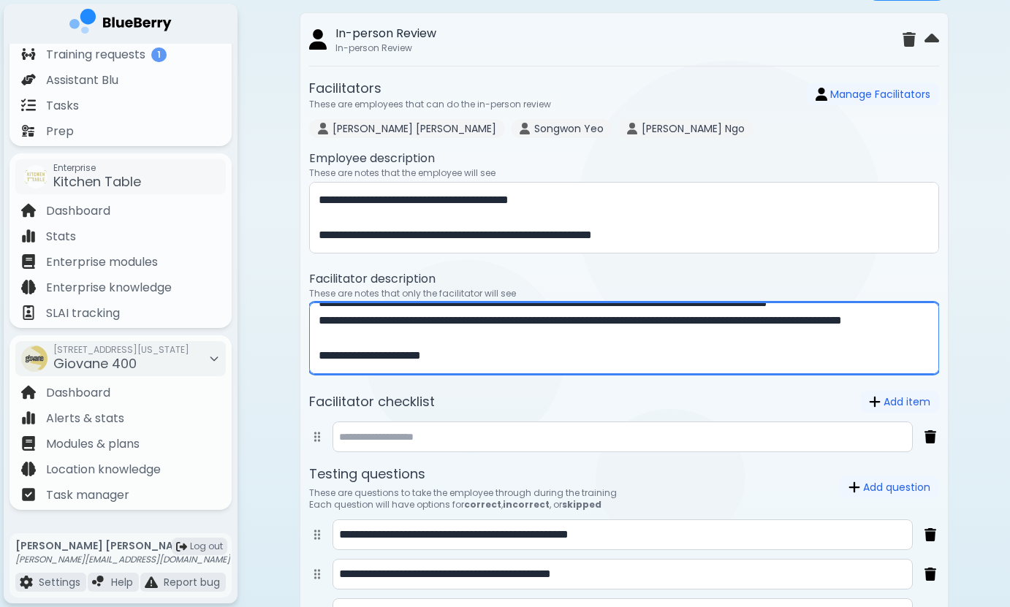
click at [317, 346] on textarea "**********" at bounding box center [624, 339] width 630 height 72
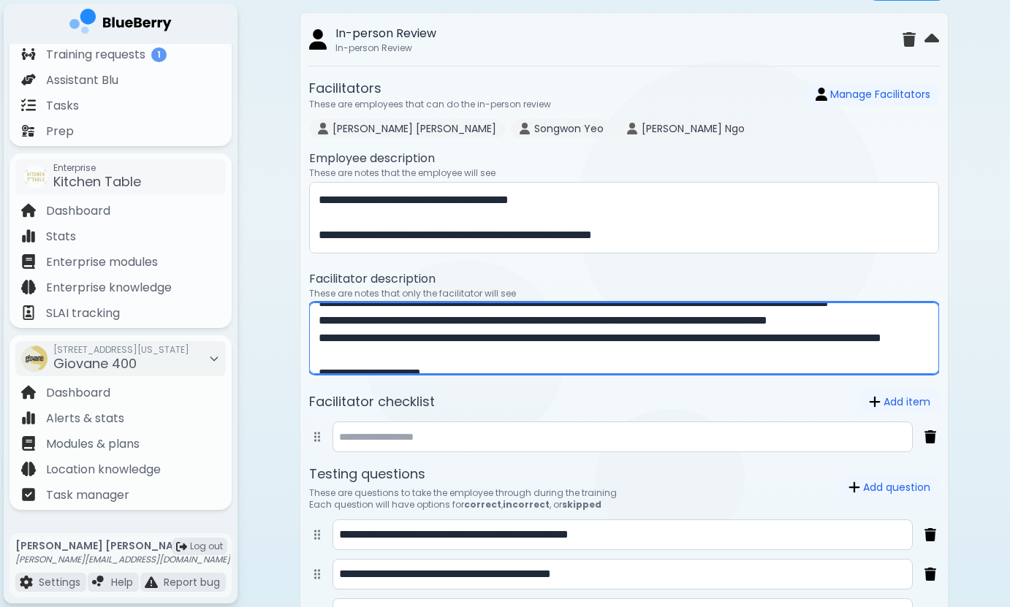
scroll to position [148, 0]
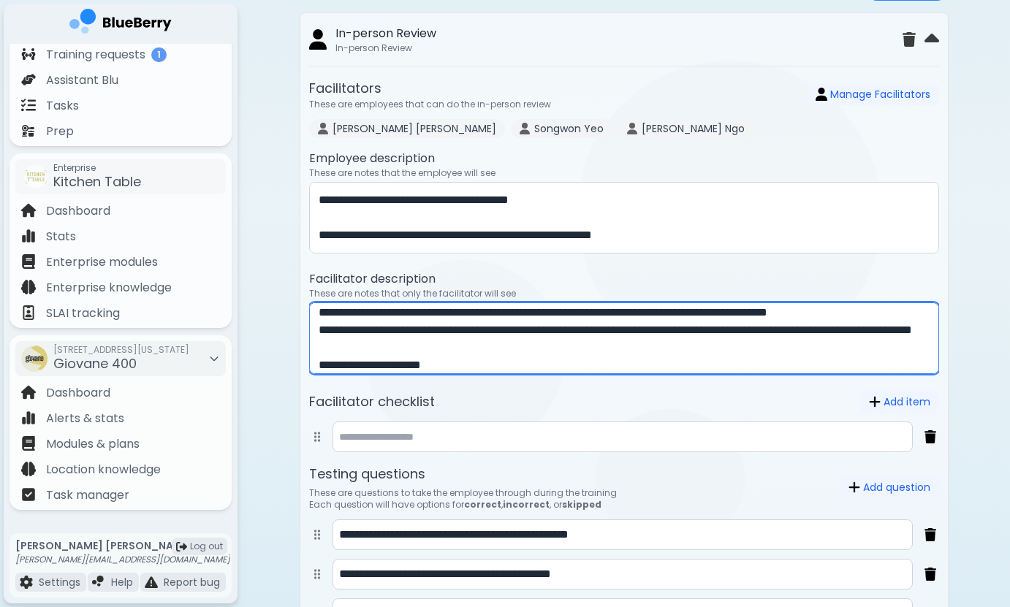
click at [486, 355] on textarea "**********" at bounding box center [624, 339] width 630 height 72
type textarea "**********"
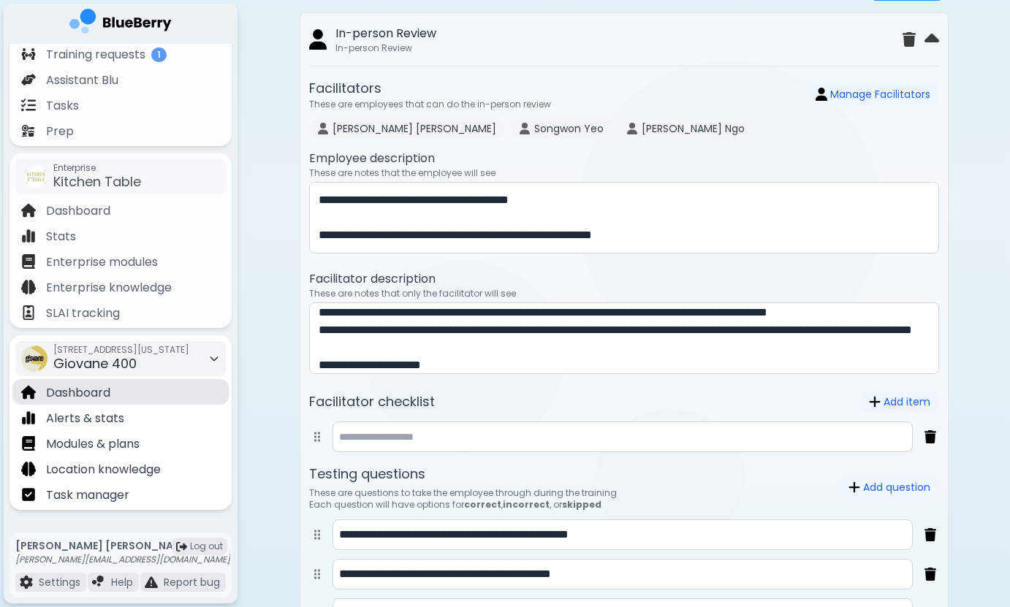
click at [134, 399] on div "Dashboard" at bounding box center [120, 392] width 216 height 26
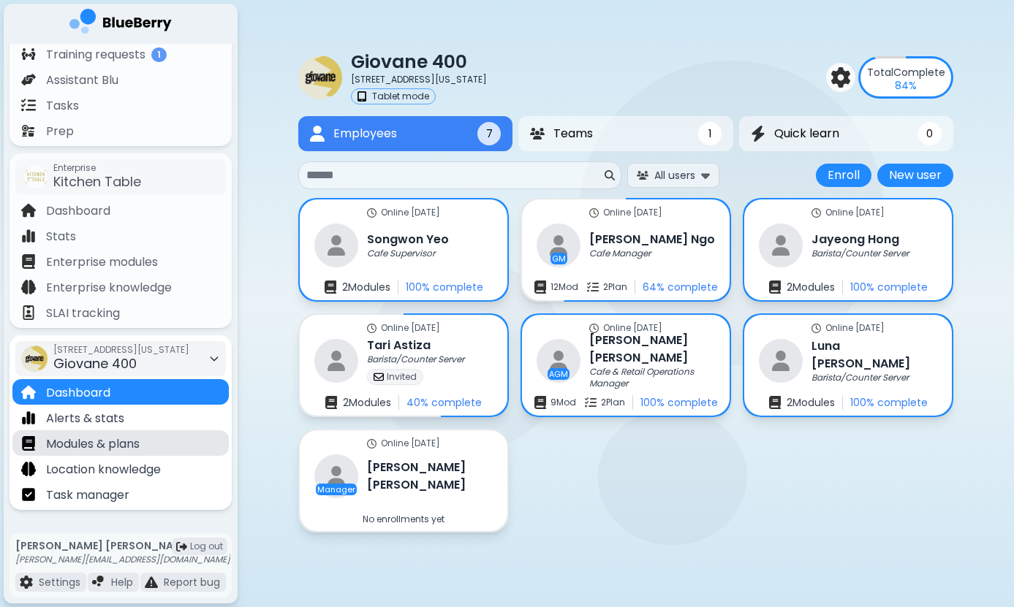
click at [109, 441] on p "Modules & plans" at bounding box center [93, 445] width 94 height 18
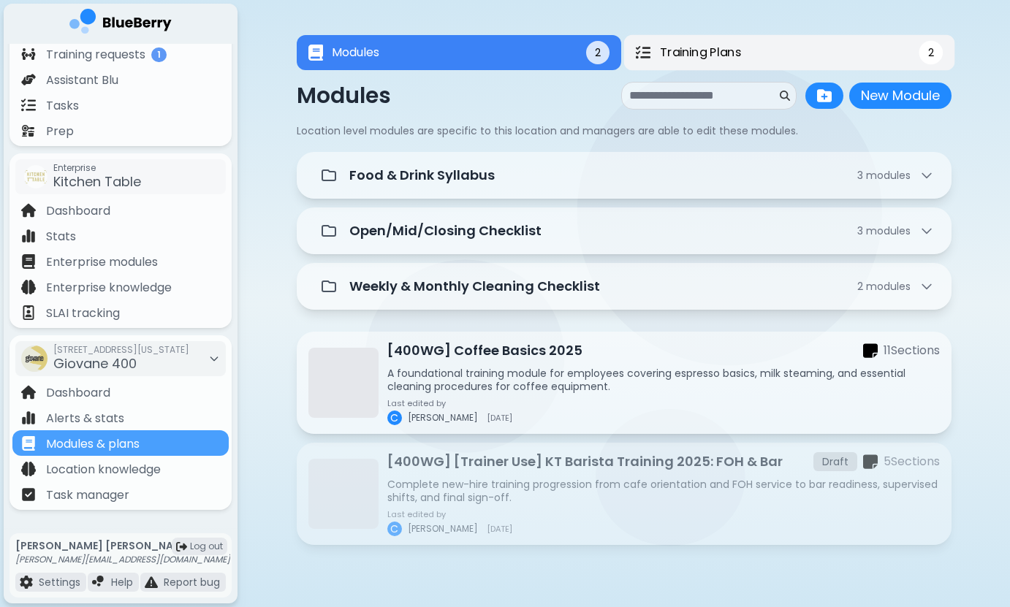
click at [688, 57] on span "Training Plans" at bounding box center [699, 53] width 81 height 18
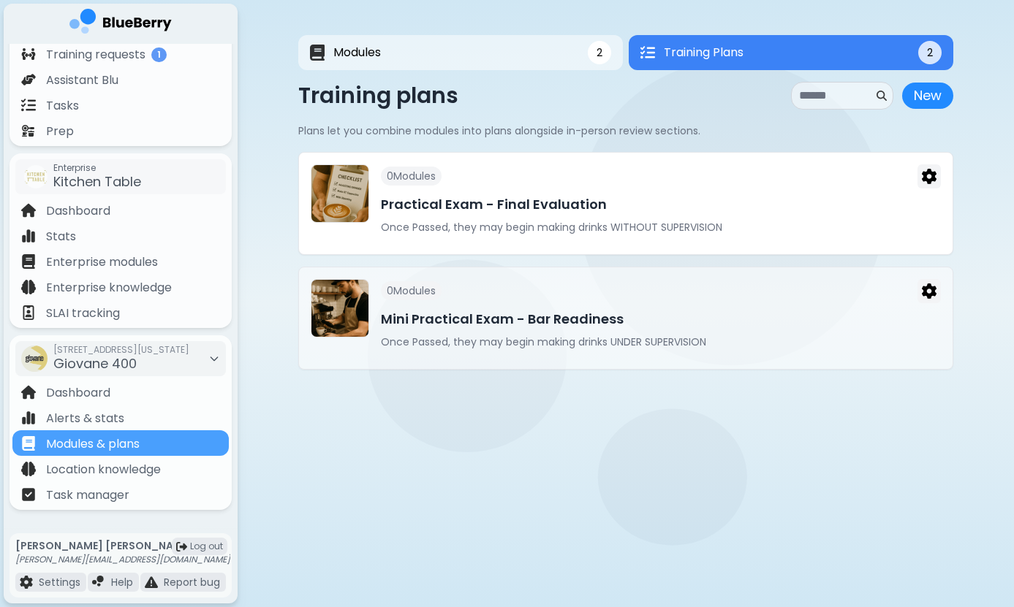
click at [589, 212] on h3 "Practical Exam - Final Evaluation" at bounding box center [661, 204] width 560 height 20
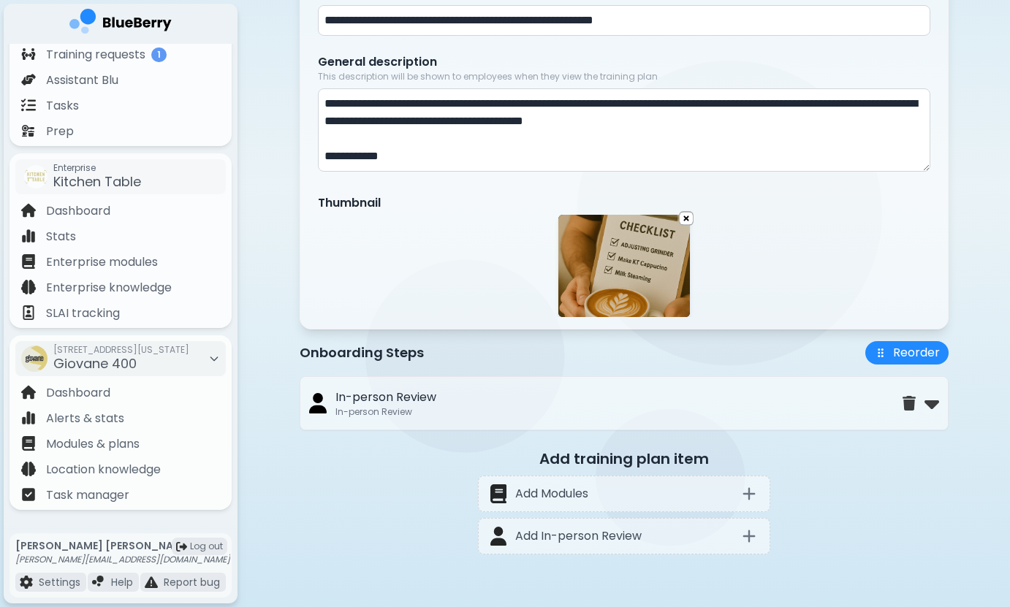
scroll to position [234, 0]
click at [930, 411] on img at bounding box center [932, 403] width 15 height 23
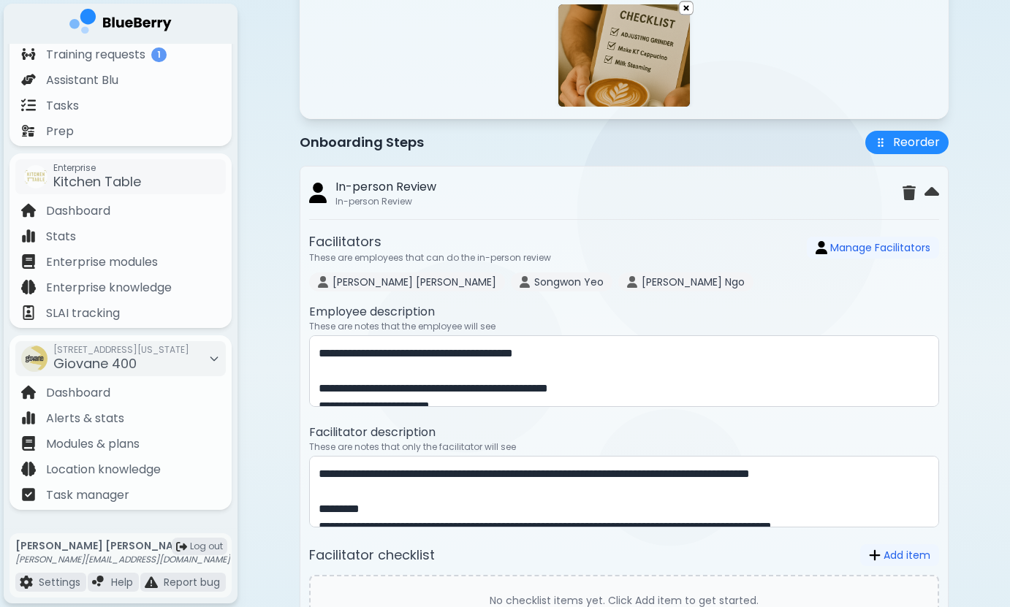
scroll to position [0, 0]
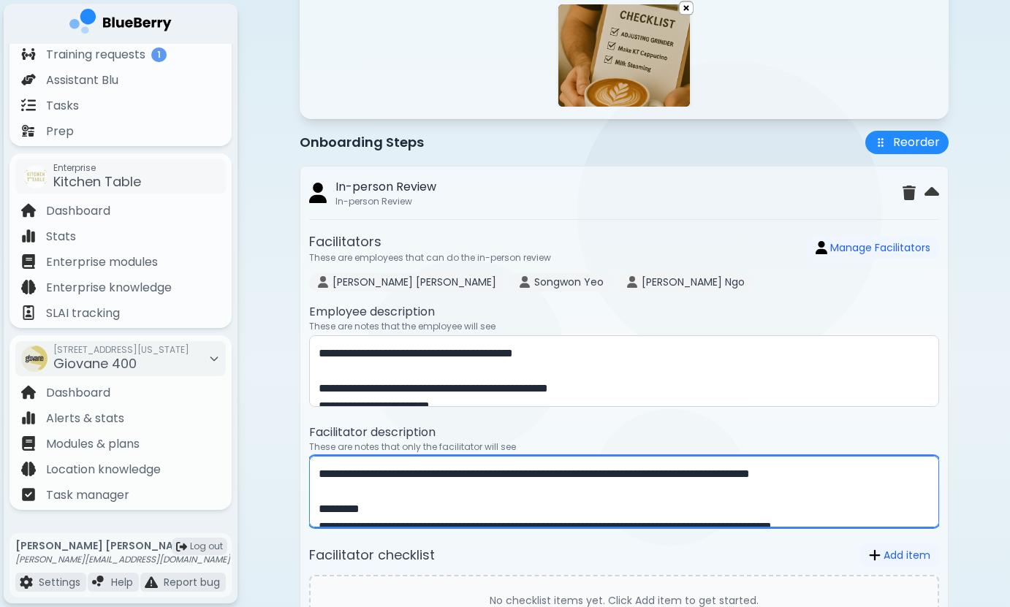
click at [452, 475] on textarea "**********" at bounding box center [624, 492] width 630 height 72
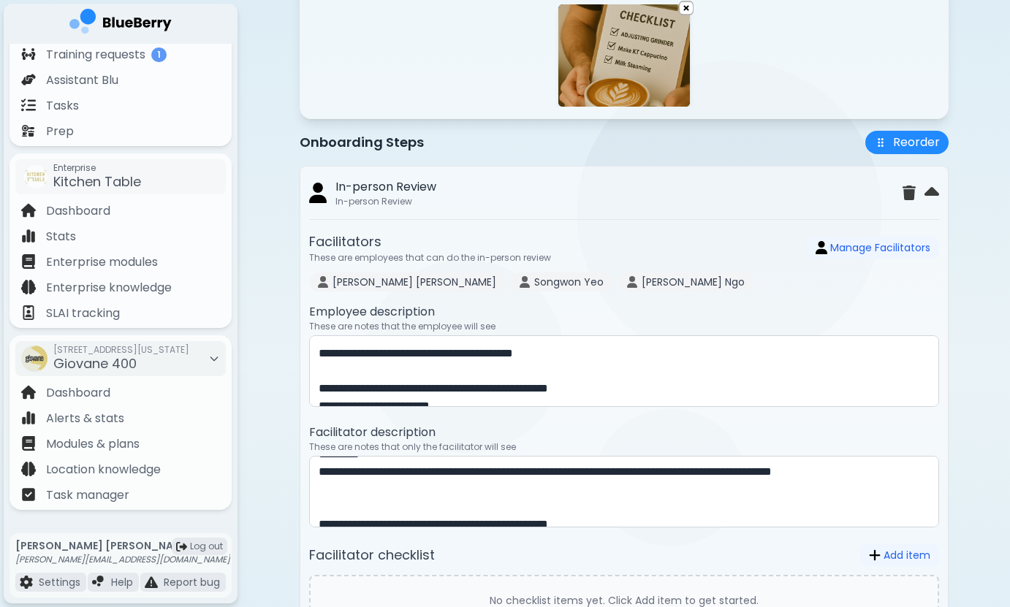
click at [651, 266] on div "Facilitators These are employees that can do the in-person review Manage Facili…" at bounding box center [624, 262] width 630 height 60
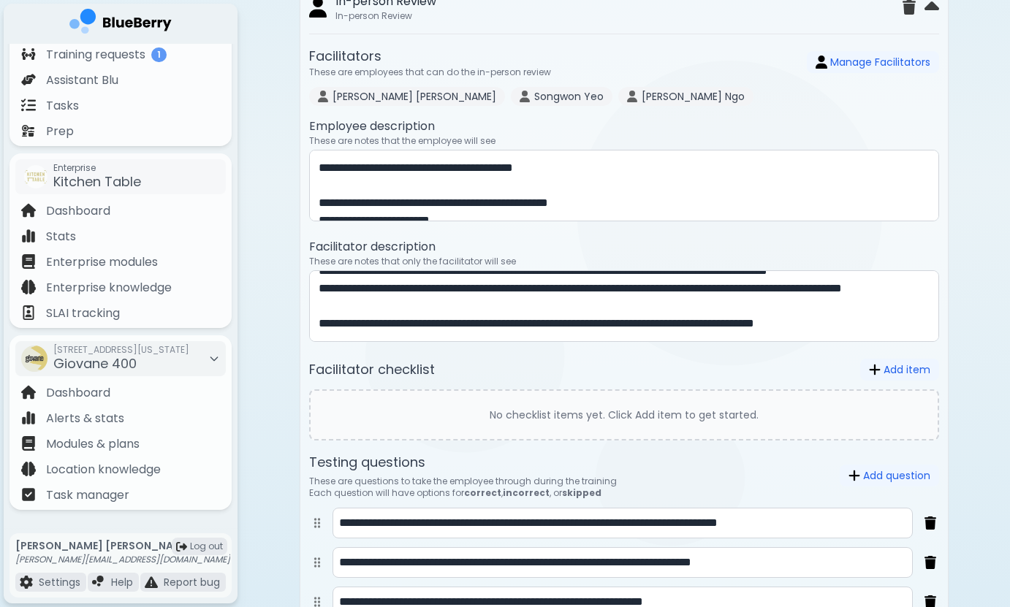
scroll to position [201, 0]
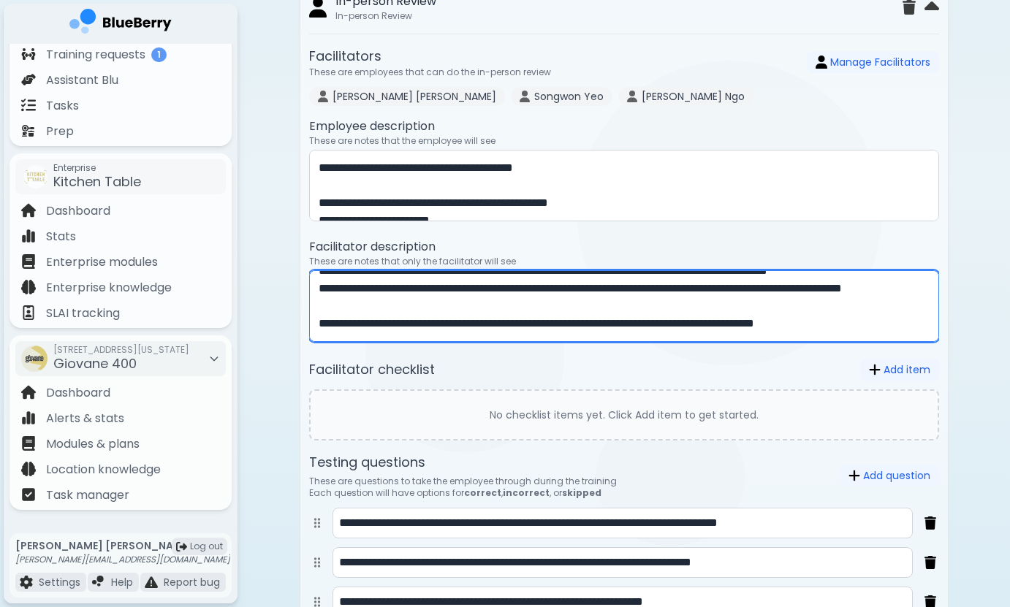
click at [893, 306] on textarea "**********" at bounding box center [624, 306] width 630 height 72
click at [758, 328] on textarea "**********" at bounding box center [624, 306] width 630 height 72
type textarea "**********"
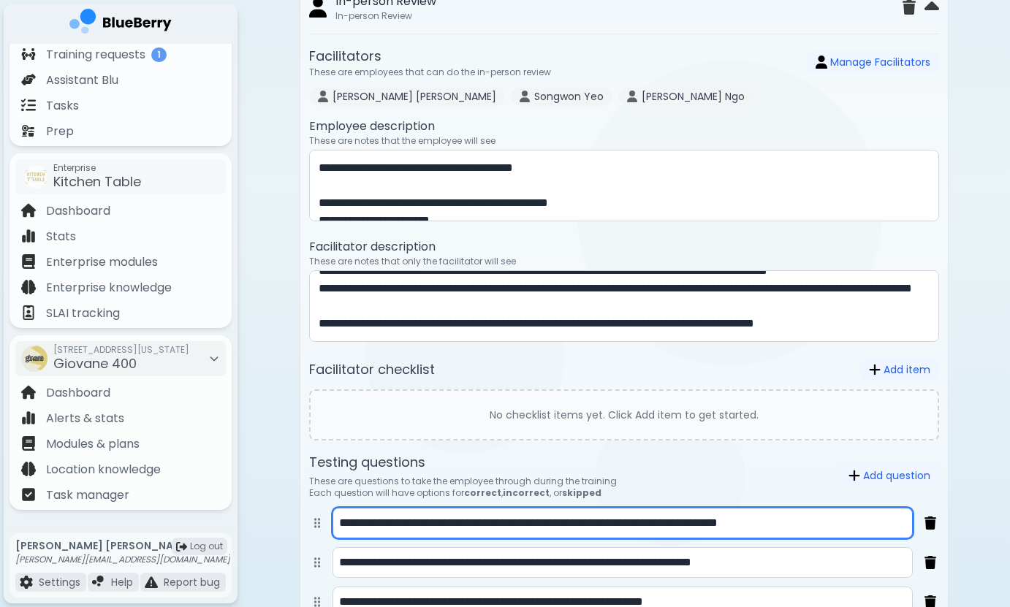
click at [556, 528] on input "**********" at bounding box center [623, 523] width 580 height 31
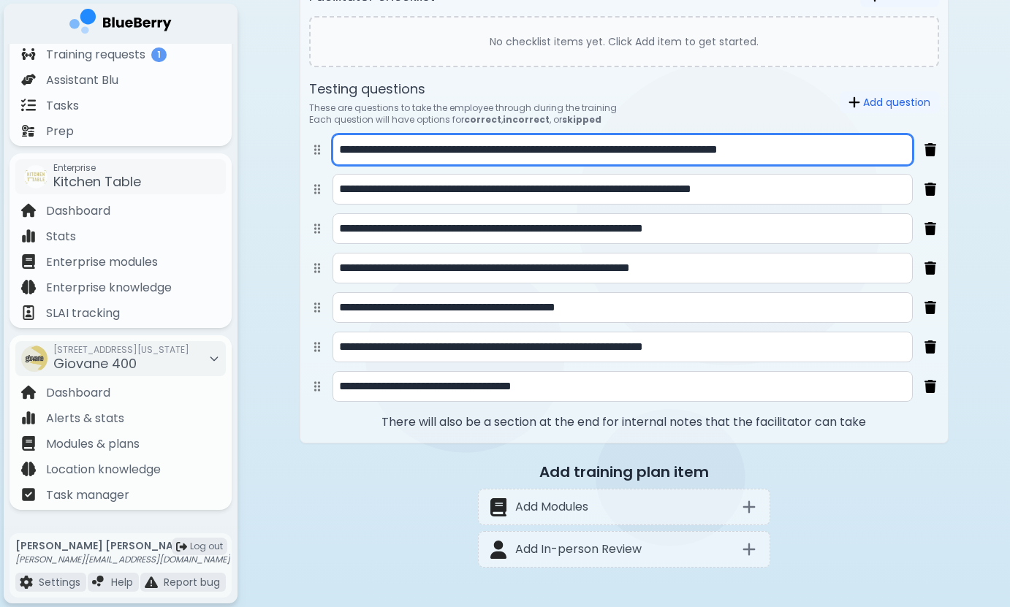
scroll to position [1007, 0]
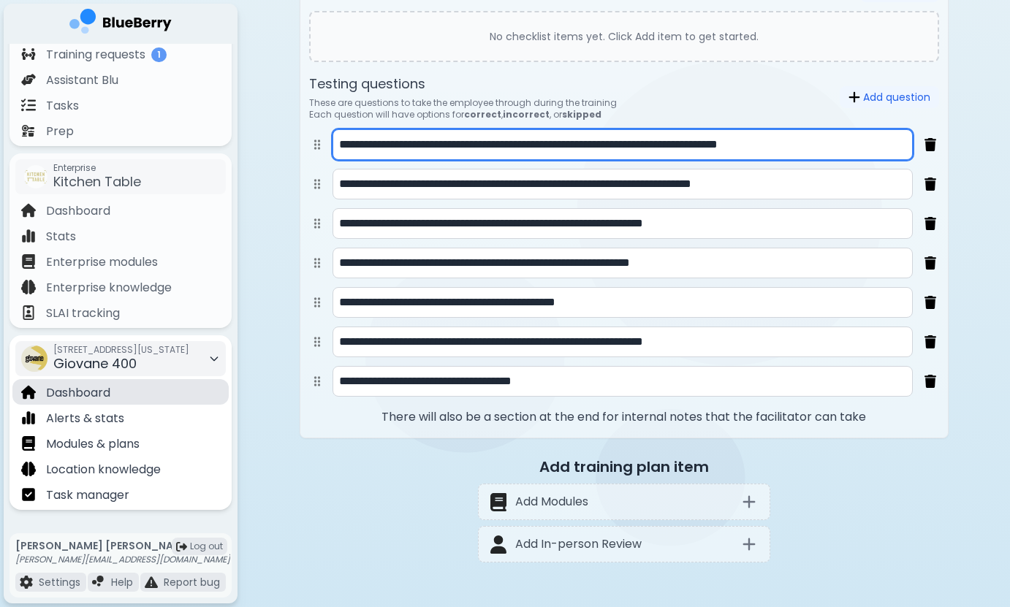
type input "**********"
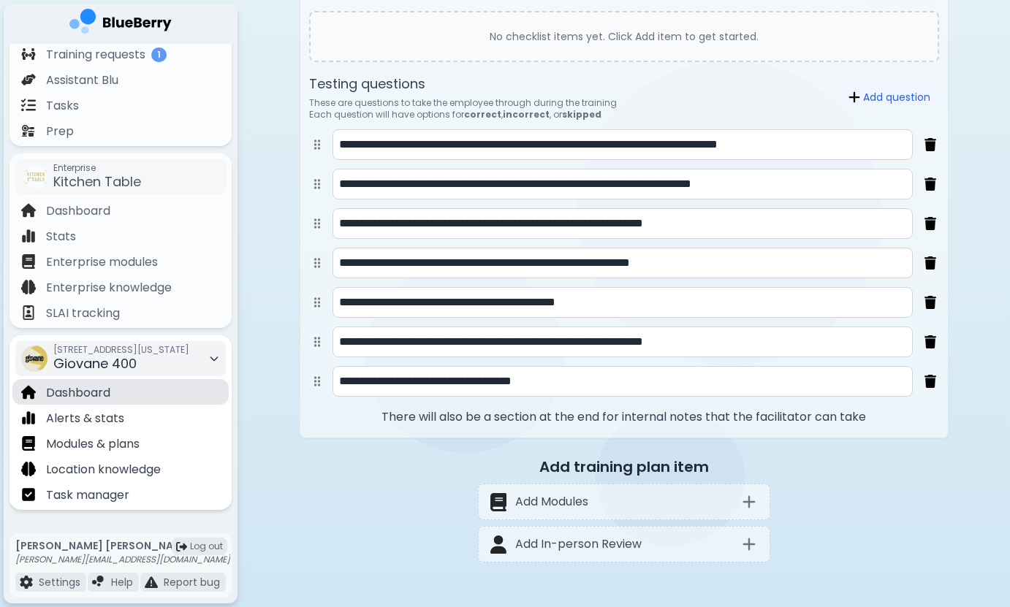
click at [114, 388] on div "Dashboard" at bounding box center [120, 392] width 216 height 26
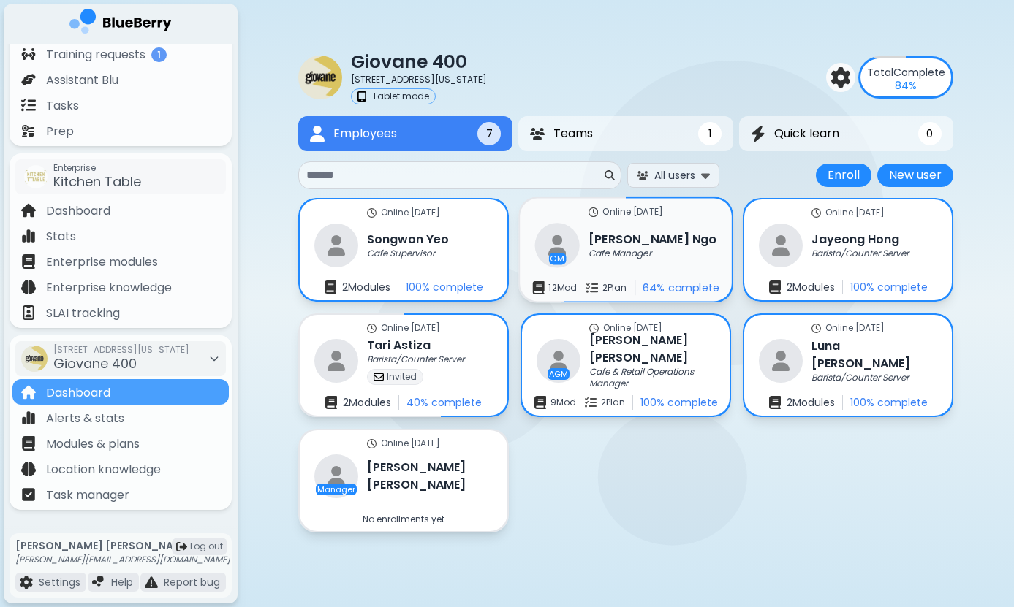
click at [651, 239] on h3 "[PERSON_NAME]" at bounding box center [652, 239] width 128 height 18
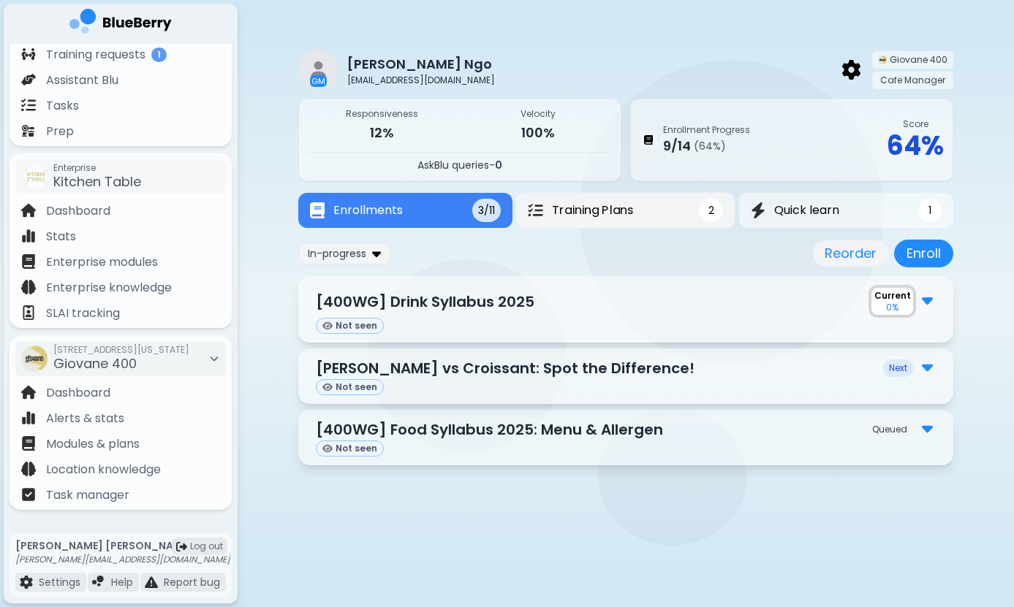
click at [568, 208] on span "Training Plans" at bounding box center [592, 211] width 81 height 18
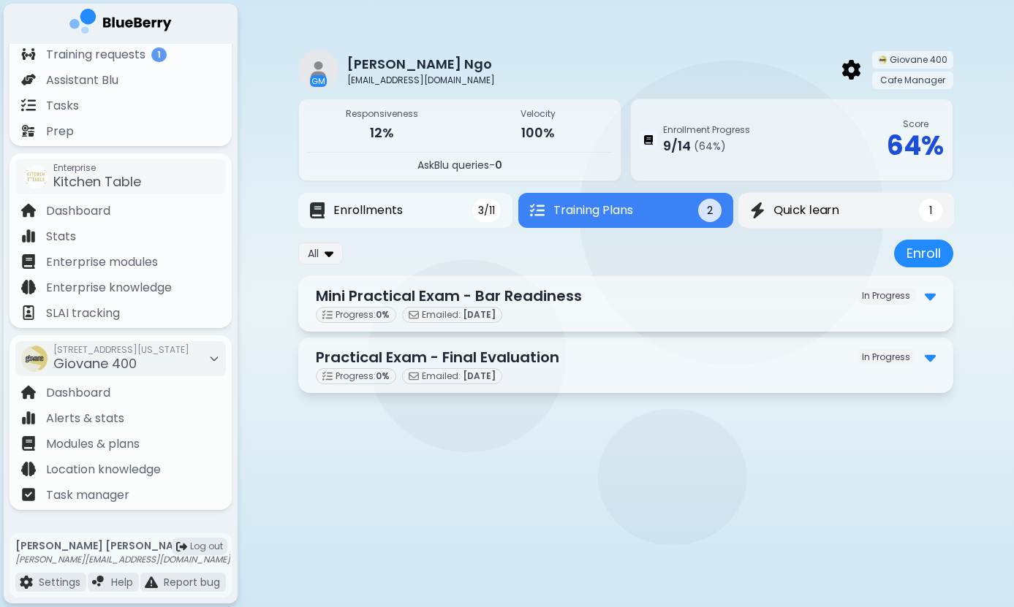
click at [829, 210] on span "Quick learn" at bounding box center [806, 211] width 66 height 18
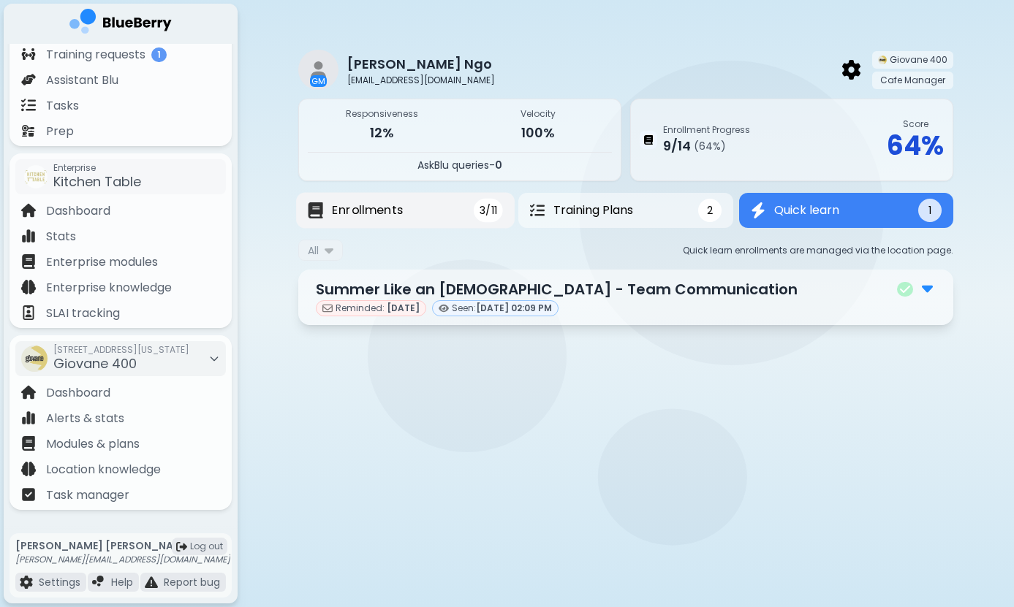
click at [439, 202] on button "Enrollments 3/11" at bounding box center [405, 211] width 219 height 36
